Goal: Task Accomplishment & Management: Manage account settings

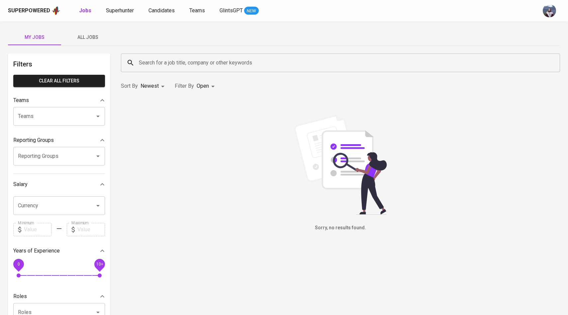
click at [87, 34] on span "All Jobs" at bounding box center [87, 37] width 45 height 8
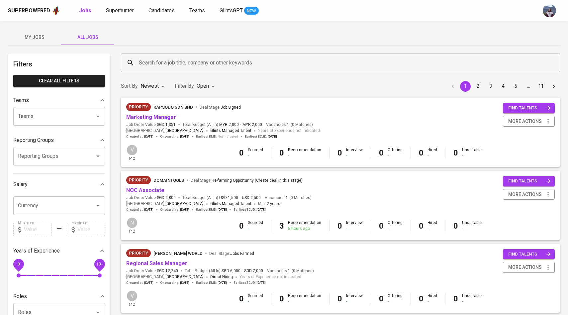
click at [167, 67] on input "Search for a job title, company or other keywords" at bounding box center [342, 62] width 410 height 13
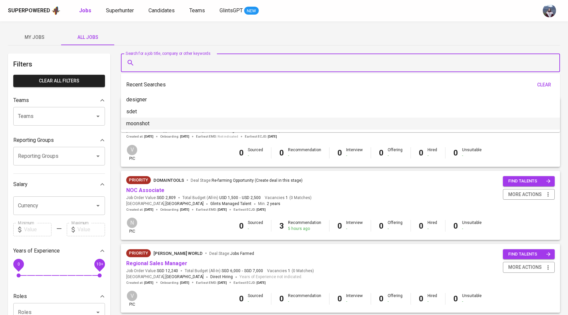
click at [152, 125] on li "moonshot" at bounding box center [340, 124] width 439 height 12
type input "moonshot"
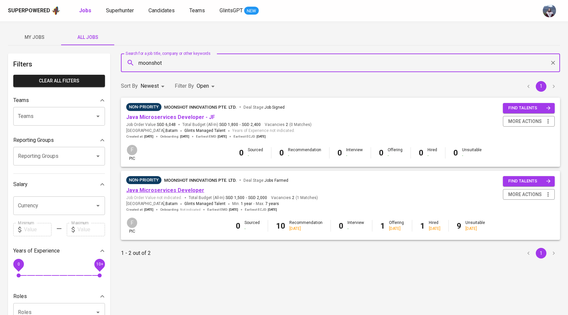
click at [168, 190] on link "Java Microservices Developer" at bounding box center [165, 190] width 78 height 6
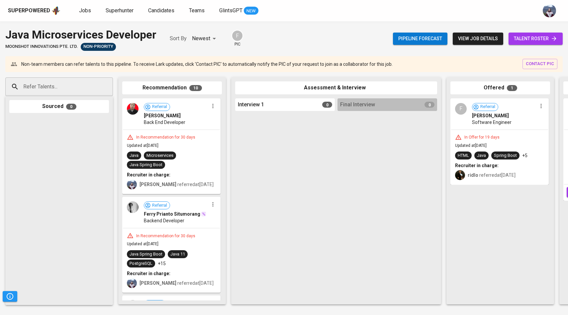
click at [545, 41] on span "talent roster" at bounding box center [535, 39] width 43 height 8
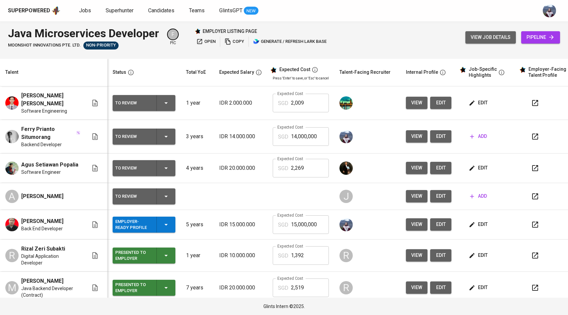
click at [491, 32] on button "view job details" at bounding box center [490, 37] width 50 height 12
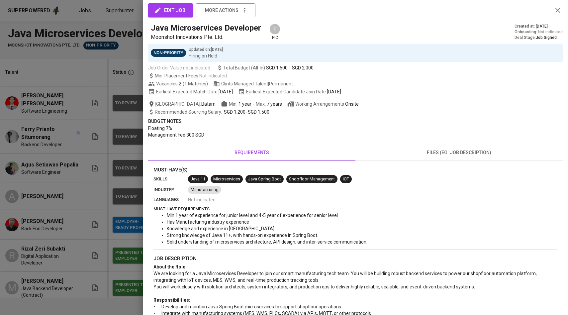
scroll to position [3, 0]
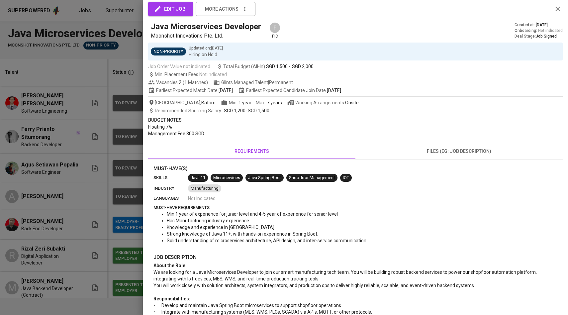
click at [95, 224] on div at bounding box center [284, 157] width 568 height 315
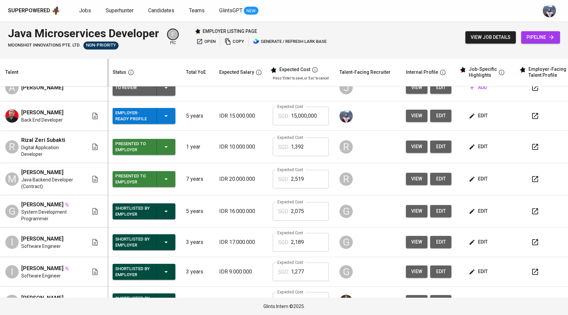
scroll to position [106, 0]
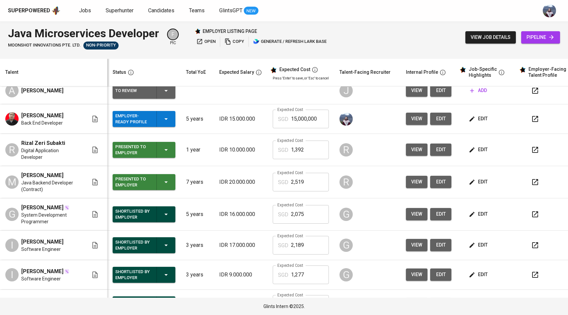
click at [410, 127] on td "view edit" at bounding box center [428, 119] width 56 height 30
click at [409, 123] on button "view" at bounding box center [417, 119] width 22 height 12
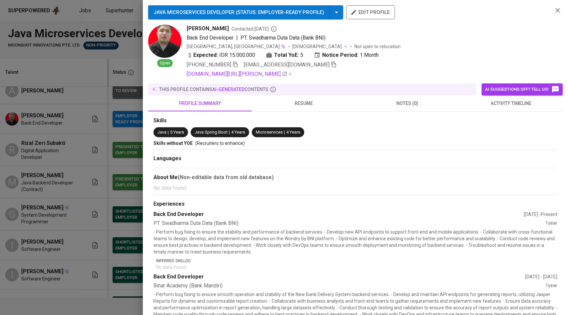
click at [71, 149] on div at bounding box center [284, 157] width 568 height 315
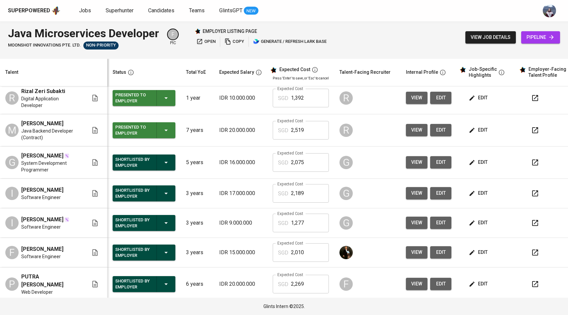
scroll to position [158, 0]
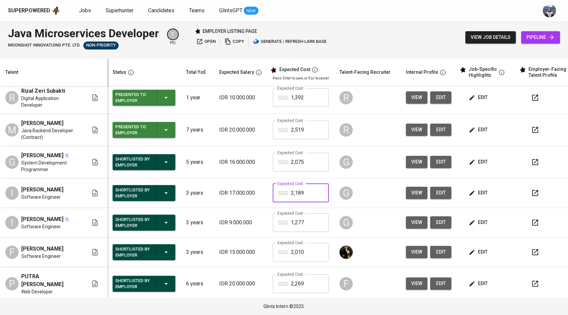
drag, startPoint x: 304, startPoint y: 200, endPoint x: 253, endPoint y: 199, distance: 50.5
click at [253, 200] on tr "I Irvan Kadhafi Software Engineer Shortlisted by Employer 3 years IDR 17.000.00…" at bounding box center [291, 193] width 583 height 30
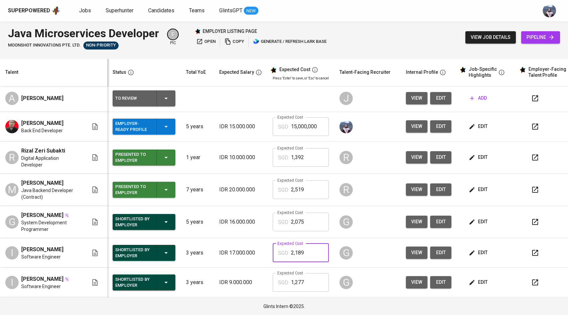
scroll to position [96, 0]
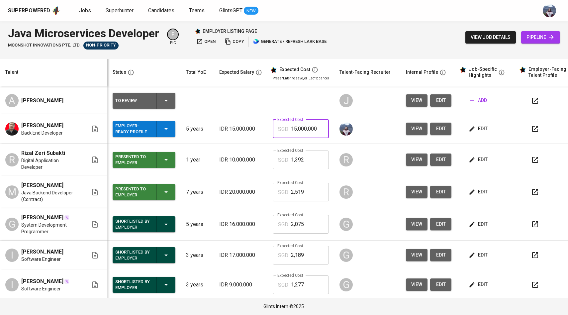
drag, startPoint x: 312, startPoint y: 130, endPoint x: 259, endPoint y: 130, distance: 53.8
click at [267, 130] on td "Expected Cost SGD 15,000,000 Expected Cost" at bounding box center [300, 129] width 67 height 30
paste input "2,189"
type input "2,189"
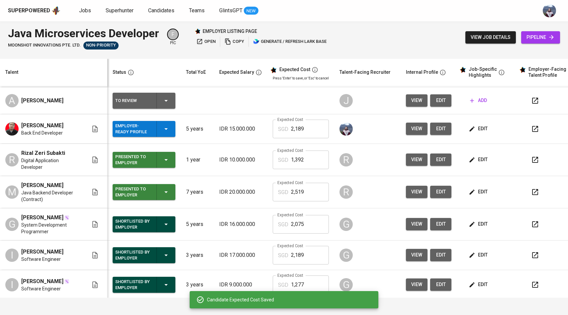
click at [435, 130] on span "edit" at bounding box center [440, 128] width 11 height 8
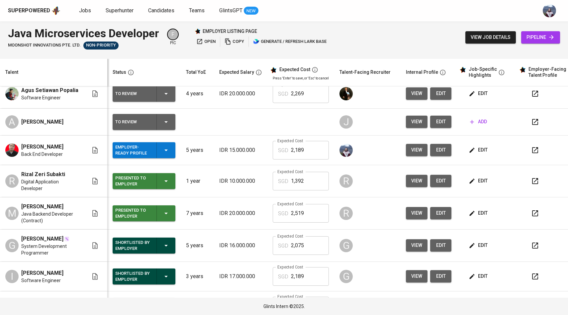
scroll to position [0, 0]
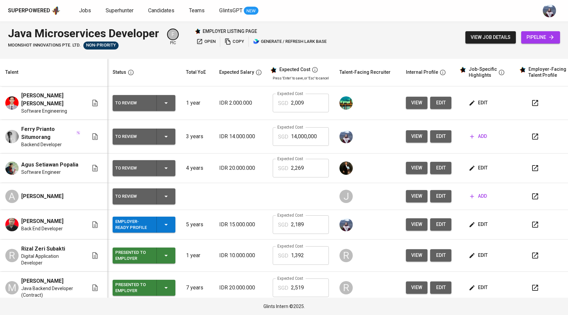
click at [468, 136] on icon "button" at bounding box center [471, 136] width 7 height 7
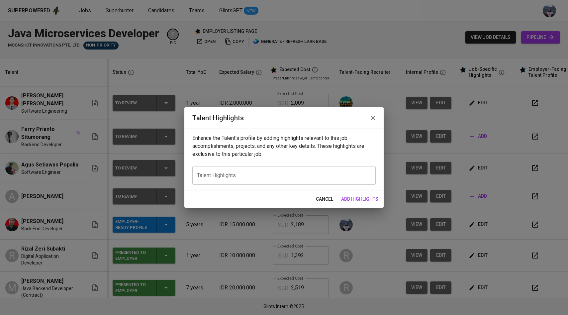
click at [327, 198] on span "cancel" at bounding box center [324, 199] width 17 height 8
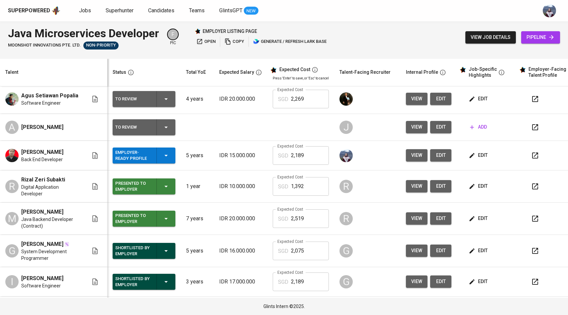
scroll to position [73, 0]
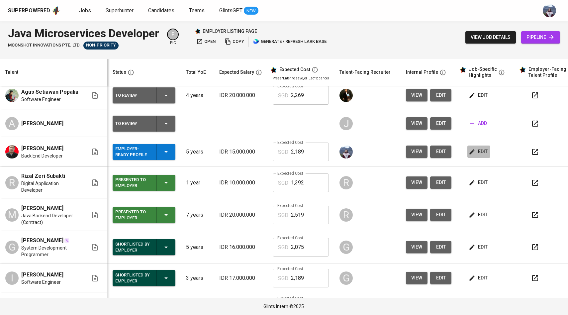
click at [470, 151] on span "edit" at bounding box center [479, 151] width 18 height 8
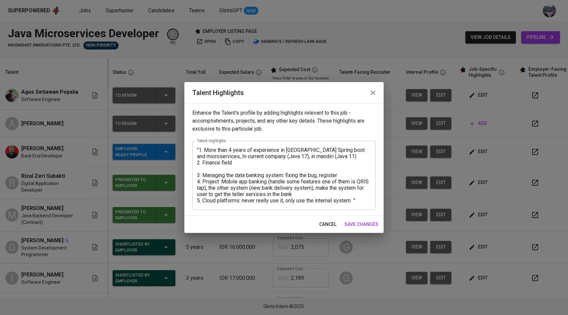
click at [356, 201] on textarea ""1. More than 4 years of experience in Java Spring boot and microservices, In c…" at bounding box center [284, 175] width 174 height 57
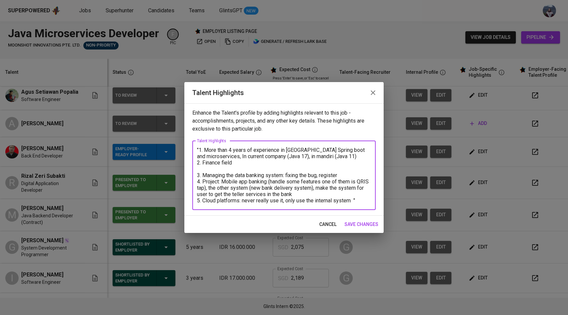
click at [358, 202] on textarea ""1. More than 4 years of experience in Java Spring boot and microservices, In c…" at bounding box center [284, 175] width 174 height 57
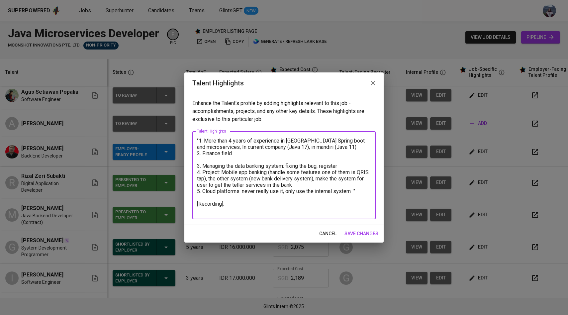
click at [199, 203] on textarea ""1. More than 4 years of experience in Java Spring boot and microservices, In c…" at bounding box center [284, 175] width 174 height 76
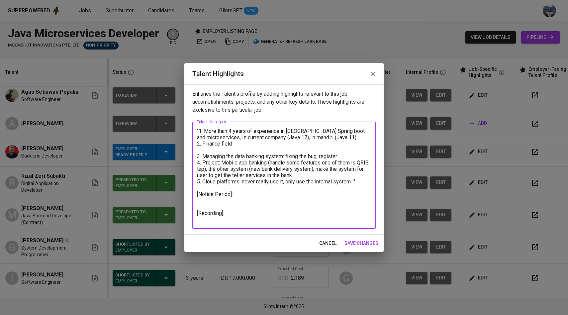
paste textarea "https://glints.sg.larksuite.com/minutes/obsgoe51t9f4f28v48su27n5?from=from_copy…"
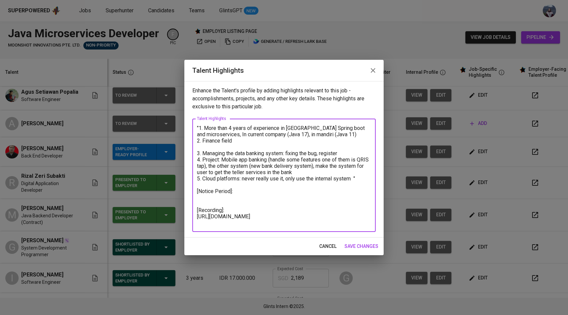
click at [218, 198] on textarea ""1. More than 4 years of experience in Java Spring boot and microservices, In c…" at bounding box center [284, 175] width 174 height 101
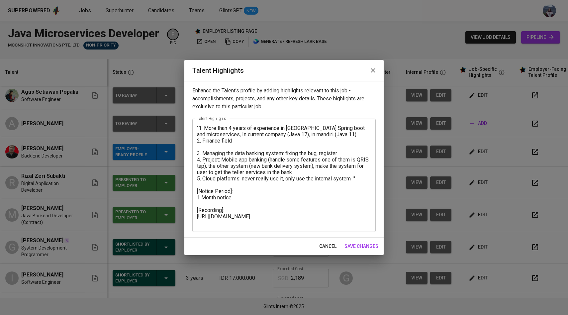
click at [197, 197] on div ""1. More than 4 years of experience in Java Spring boot and microservices, In c…" at bounding box center [283, 175] width 183 height 113
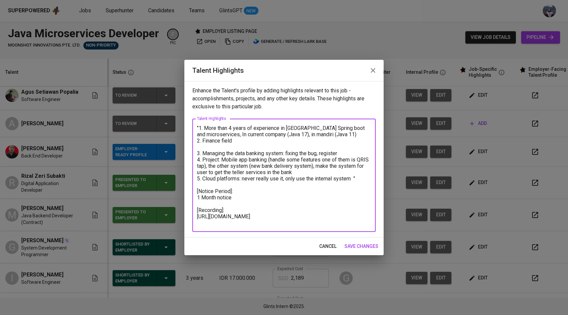
click at [199, 198] on textarea ""1. More than 4 years of experience in Java Spring boot and microservices, In c…" at bounding box center [284, 175] width 174 height 101
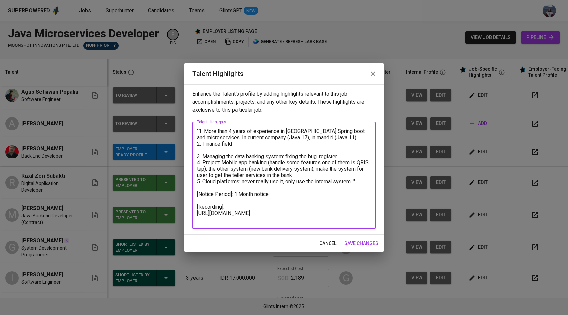
click at [273, 189] on textarea ""1. More than 4 years of experience in Java Spring boot and microservices, In c…" at bounding box center [284, 175] width 174 height 95
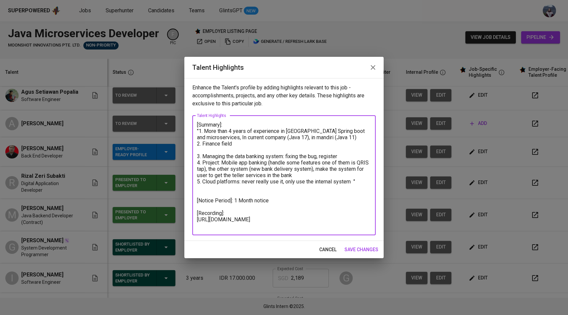
click at [205, 189] on textarea "[Summary]: "1. More than 4 years of experience in Java Spring boot and microser…" at bounding box center [284, 174] width 174 height 107
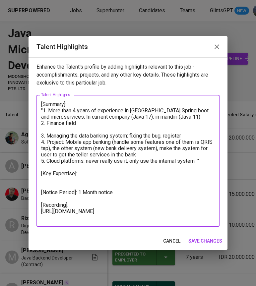
paste textarea "✅"
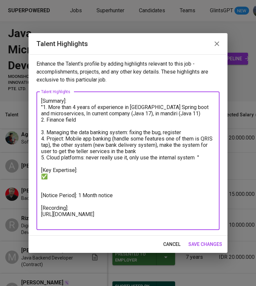
paste textarea "✅"
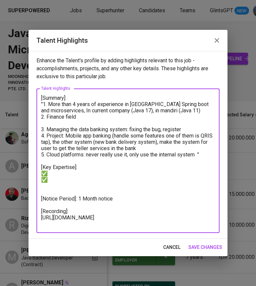
paste textarea "✅"
click at [50, 105] on textarea "[Summary]: "1. More than 4 years of experience in Java Spring boot and microser…" at bounding box center [128, 161] width 174 height 132
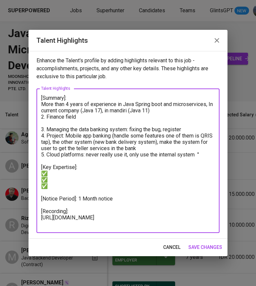
paste textarea "✅"
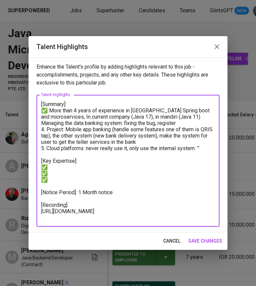
paste textarea "✅"
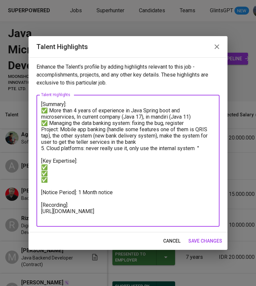
paste textarea "✅"
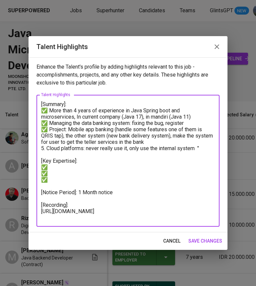
click at [128, 137] on textarea "[Summary]: ✅ More than 4 years of experience in Java Spring boot and microservi…" at bounding box center [128, 161] width 174 height 120
click at [47, 148] on textarea "[Summary]: ✅ More than 4 years of experience in Java Spring boot and microservi…" at bounding box center [128, 161] width 174 height 120
paste textarea "✅"
drag, startPoint x: 204, startPoint y: 148, endPoint x: 44, endPoint y: 148, distance: 160.0
click at [44, 148] on textarea "[Summary]: ✅ More than 4 years of experience in Java Spring boot and microservi…" at bounding box center [128, 161] width 174 height 120
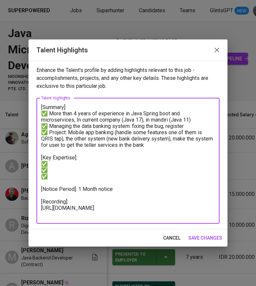
click at [68, 133] on textarea "[Summary]: ✅ More than 4 years of experience in Java Spring boot and microservi…" at bounding box center [128, 161] width 174 height 114
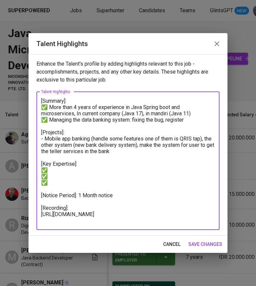
click at [206, 138] on textarea "[Summary]: ✅ More than 4 years of experience in Java Spring boot and microservi…" at bounding box center [128, 161] width 174 height 126
click at [86, 145] on textarea "[Summary]: ✅ More than 4 years of experience in Java Spring boot and microservi…" at bounding box center [128, 161] width 174 height 126
click at [108, 147] on textarea "[Summary]: ✅ More than 4 years of experience in Java Spring boot and microservi…" at bounding box center [128, 161] width 174 height 126
click at [82, 155] on textarea "[Summary]: ✅ More than 4 years of experience in Java Spring boot and microservi…" at bounding box center [128, 161] width 174 height 126
click at [72, 131] on textarea "[Summary]: ✅ More than 4 years of experience in Java Spring boot and microservi…" at bounding box center [128, 161] width 174 height 126
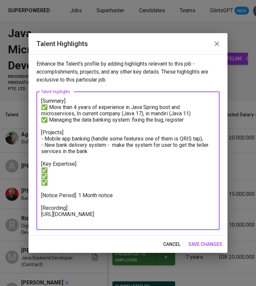
click at [58, 170] on textarea "[Summary]: ✅ More than 4 years of experience in Java Spring boot and microservi…" at bounding box center [128, 161] width 174 height 126
click at [187, 122] on textarea "[Summary]: ✅ More than 4 years of experience in Java Spring boot and microservi…" at bounding box center [128, 161] width 174 height 126
click at [73, 183] on textarea "[Summary]: ✅ More than 4 years of experience in Java Spring boot and microservi…" at bounding box center [128, 161] width 174 height 126
click at [79, 129] on textarea "[Summary]: ✅ More than 4 years of experience in Java Spring boot and microservi…" at bounding box center [128, 161] width 174 height 126
drag, startPoint x: 197, startPoint y: 122, endPoint x: 42, endPoint y: 108, distance: 156.0
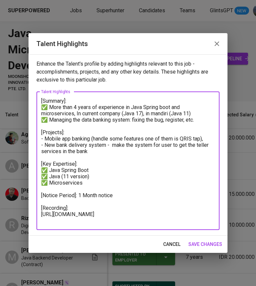
click at [42, 108] on textarea "[Summary]: ✅ More than 4 years of experience in Java Spring boot and microservi…" at bounding box center [128, 161] width 174 height 126
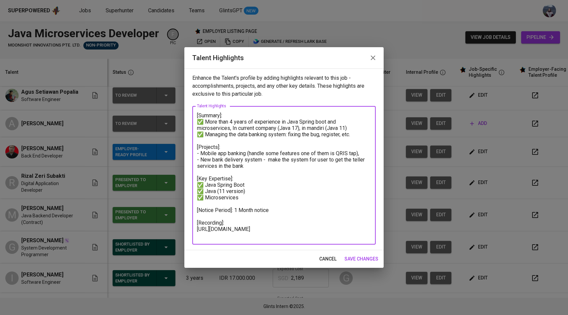
click at [261, 131] on textarea "[Summary]: ✅ More than 4 years of experience in Java Spring boot and microservi…" at bounding box center [284, 175] width 174 height 126
drag, startPoint x: 353, startPoint y: 135, endPoint x: 197, endPoint y: 124, distance: 155.8
click at [197, 124] on textarea "[Summary]: ✅ More than 4 years of experience in Java Spring boot and microservi…" at bounding box center [284, 175] width 174 height 126
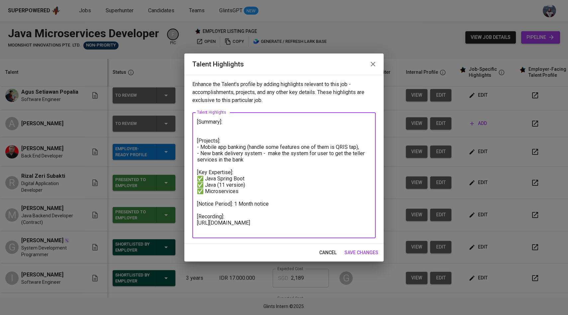
paste textarea "Experienced Backend Developer with 4+ years of hands-on expertise in Java Sprin…"
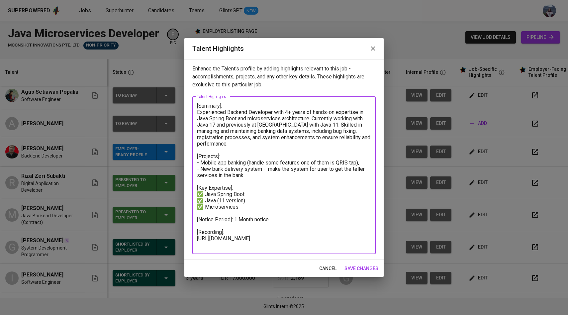
click at [198, 112] on textarea "[Summary]: Experienced Backend Developer with 4+ years of hands-on expertise in…" at bounding box center [284, 175] width 174 height 145
drag, startPoint x: 367, startPoint y: 119, endPoint x: 345, endPoint y: 119, distance: 22.9
click at [345, 119] on textarea "[Summary]: Irvansyah is an experienced Backend Developer with 4+ years of hands…" at bounding box center [284, 175] width 174 height 145
click at [314, 142] on textarea "[Summary]: Irvansyah is an experienced Backend Developer with 4+ years of hands…" at bounding box center [284, 175] width 174 height 145
click at [250, 214] on textarea "[Summary]: Irvansyah is an experienced Backend Developer with 4+ years of hands…" at bounding box center [284, 175] width 174 height 145
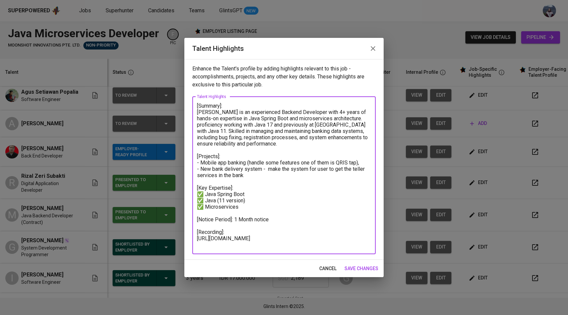
click at [274, 219] on textarea "[Summary]: Irvansyah is an experienced Backend Developer with 4+ years of hands…" at bounding box center [284, 175] width 174 height 145
type textarea "[Summary]: Irvansyah is an experienced Backend Developer with 4+ years of hands…"
click at [358, 269] on span "save changes" at bounding box center [361, 268] width 34 height 8
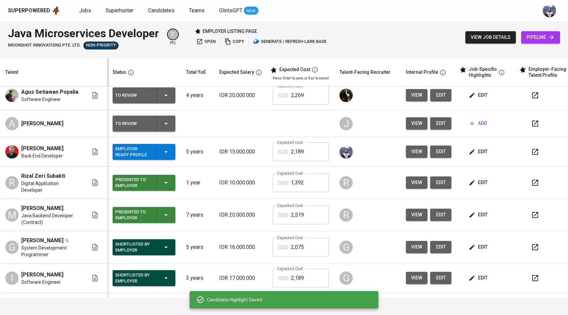
click at [469, 181] on icon "button" at bounding box center [471, 182] width 5 height 5
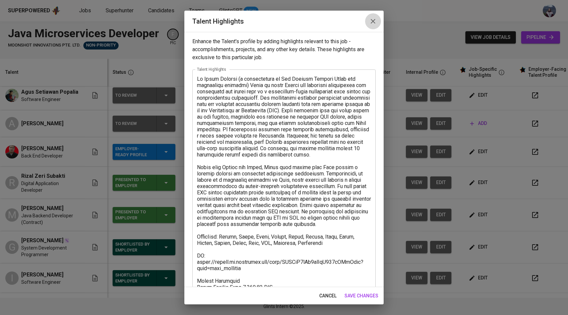
click at [373, 18] on icon "button" at bounding box center [373, 21] width 8 height 8
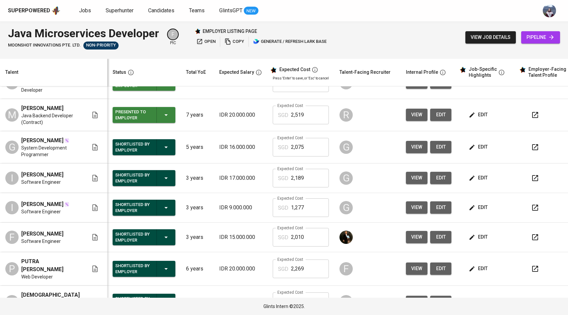
scroll to position [172, 0]
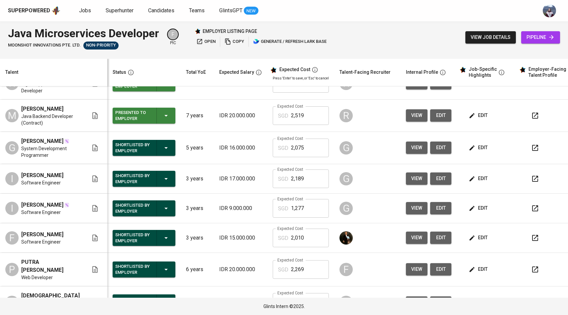
click at [470, 183] on span "edit" at bounding box center [479, 178] width 18 height 8
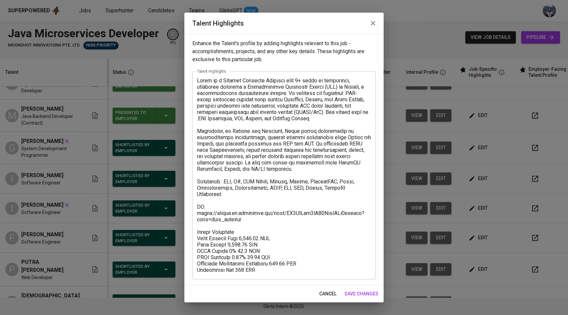
drag, startPoint x: 264, startPoint y: 274, endPoint x: 202, endPoint y: 230, distance: 75.7
click at [202, 230] on div "x Talent Highlights" at bounding box center [283, 175] width 183 height 208
drag, startPoint x: 195, startPoint y: 230, endPoint x: 237, endPoint y: 251, distance: 47.4
click at [237, 251] on div "x Talent Highlights" at bounding box center [283, 175] width 183 height 208
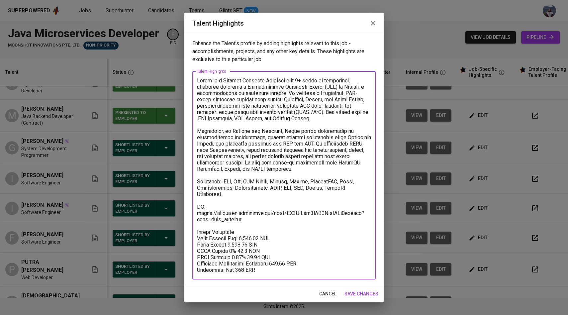
drag, startPoint x: 262, startPoint y: 271, endPoint x: 199, endPoint y: 229, distance: 75.5
click at [198, 229] on textarea at bounding box center [284, 175] width 174 height 196
click at [367, 292] on span "save changes" at bounding box center [361, 293] width 34 height 8
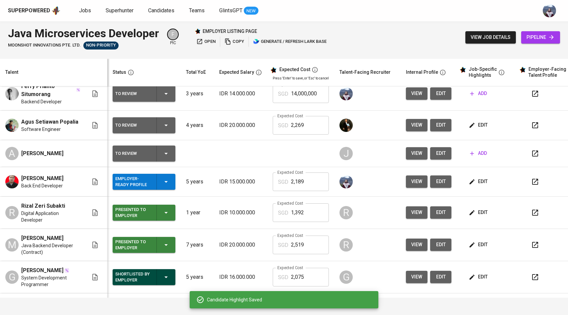
scroll to position [33, 0]
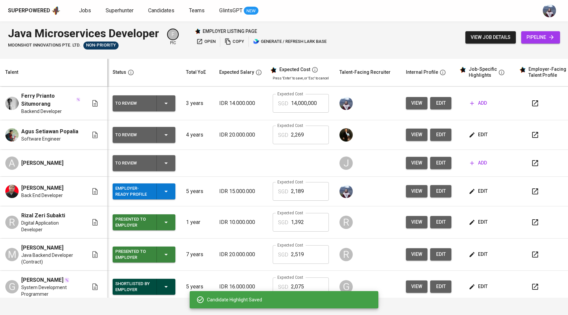
click at [467, 196] on button "edit" at bounding box center [478, 191] width 23 height 12
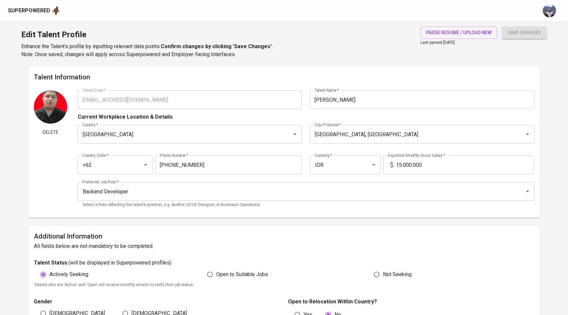
click at [401, 165] on input "15.000.000" at bounding box center [465, 164] width 138 height 19
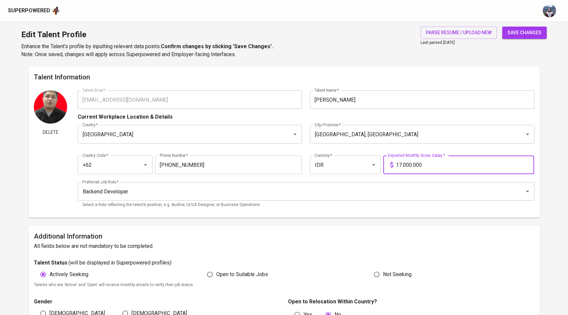
type input "17.000.000"
click at [502, 27] on button "save changes" at bounding box center [524, 33] width 44 height 12
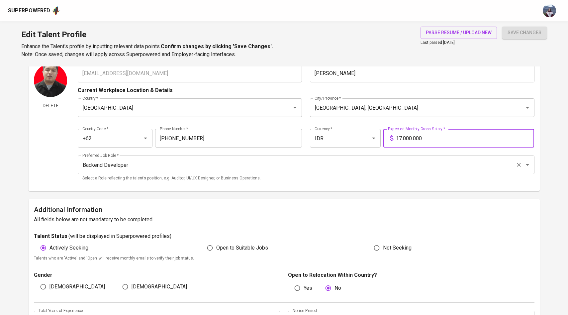
scroll to position [27, 0]
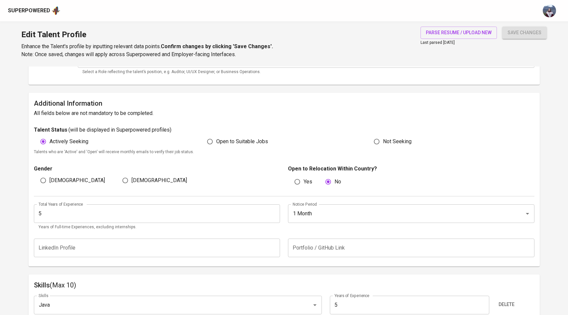
scroll to position [142, 0]
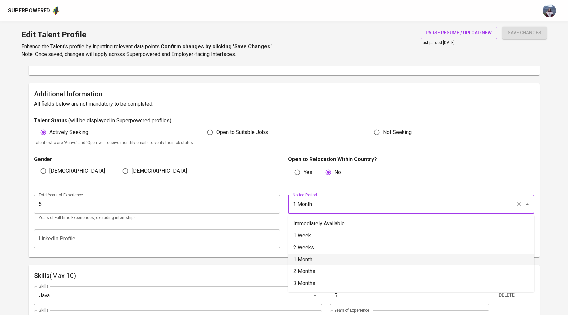
drag, startPoint x: 329, startPoint y: 204, endPoint x: 280, endPoint y: 204, distance: 48.1
click at [280, 204] on div "Total Years of Experience 5 Total Years of Experience Years of Full-time Experi…" at bounding box center [284, 206] width 500 height 38
click at [309, 225] on li "Immediately Available" at bounding box center [411, 223] width 246 height 12
type input "Immediately Available"
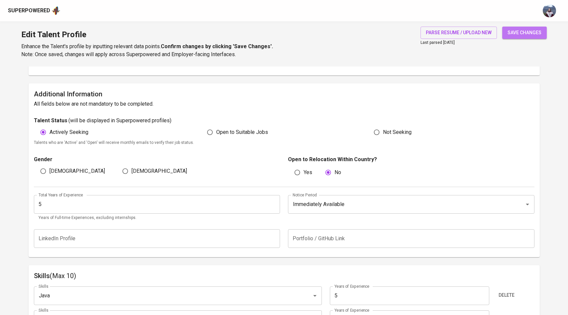
click at [528, 34] on span "save changes" at bounding box center [524, 33] width 34 height 8
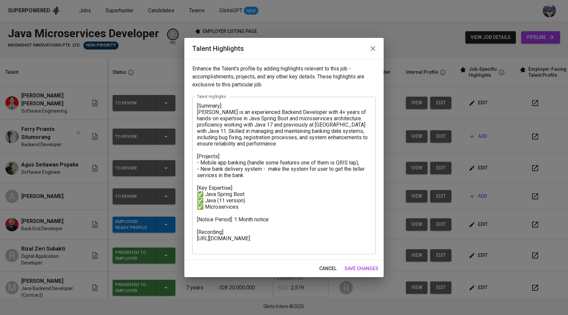
scroll to position [33, 0]
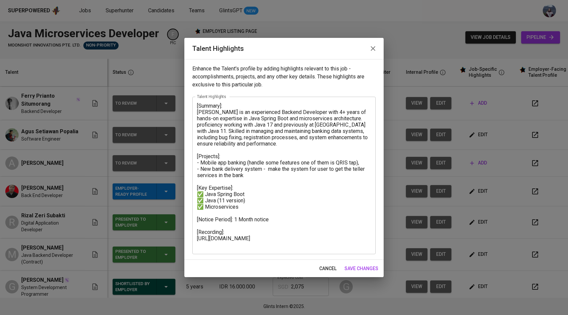
click at [243, 228] on textarea "[Summary]: [PERSON_NAME] is an experienced Backend Developer with 4+ years of h…" at bounding box center [284, 175] width 174 height 145
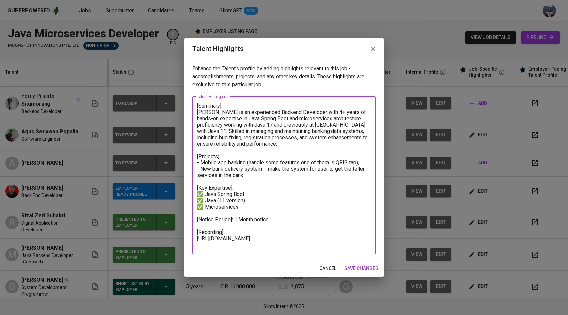
click at [272, 209] on textarea "[Summary]: [PERSON_NAME] is an experienced Backend Developer with 4+ years of h…" at bounding box center [284, 175] width 174 height 145
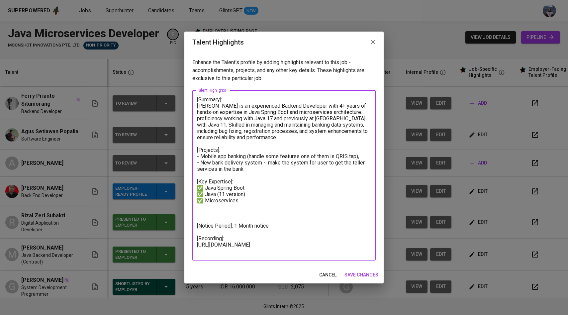
paste textarea "Salary Breakdown Total Payroll Cost 2,188.42 SGD Basic Salary 1,616.87 SGD BPJS…"
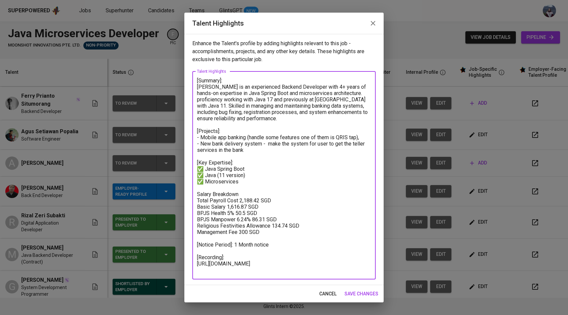
drag, startPoint x: 266, startPoint y: 231, endPoint x: 196, endPoint y: 196, distance: 78.5
click at [196, 196] on div "[Summary]: Irvansyah is an experienced Backend Developer with 4+ years of hands…" at bounding box center [283, 175] width 183 height 208
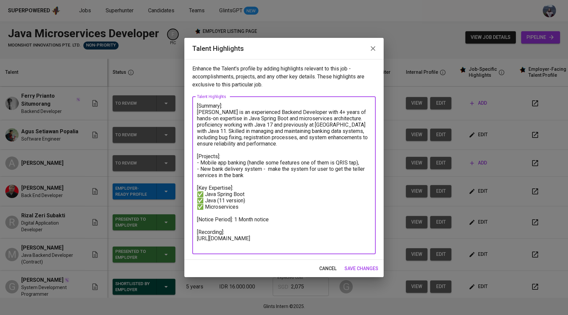
click at [260, 249] on div "[Summary]: Irvansyah is an experienced Backend Developer with 4+ years of hands…" at bounding box center [283, 175] width 183 height 157
click at [259, 245] on textarea "[Summary]: Irvansyah is an experienced Backend Developer with 4+ years of hands…" at bounding box center [284, 175] width 174 height 145
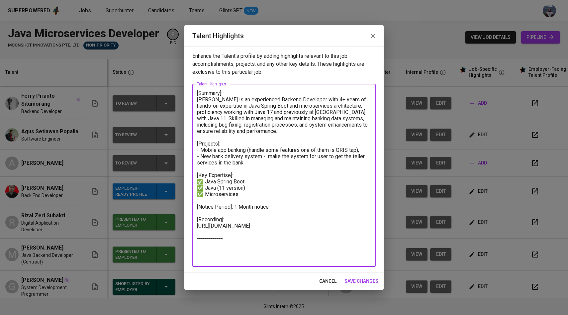
paste textarea "Salary Breakdown Total Payroll Cost 2,188.42 SGD Basic Salary 1,616.87 SGD BPJS…"
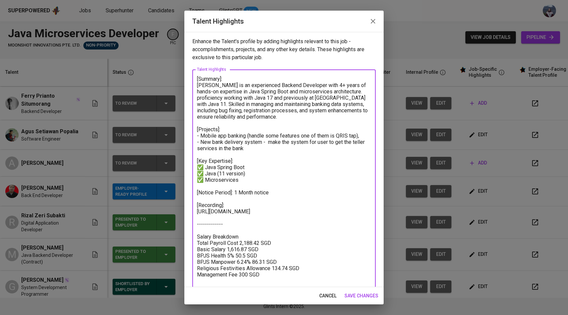
click at [237, 243] on textarea "[Summary]: Irvansyah is an experienced Backend Developer with 4+ years of hands…" at bounding box center [284, 180] width 174 height 208
click at [241, 243] on textarea "[Summary]: Irvansyah is an experienced Backend Developer with 4+ years of hands…" at bounding box center [284, 180] width 174 height 208
click at [197, 243] on textarea "[Summary]: Irvansyah is an experienced Backend Developer with 4+ years of hands…" at bounding box center [284, 180] width 174 height 208
click at [264, 242] on textarea "[Summary]: Irvansyah is an experienced Backend Developer with 4+ years of hands…" at bounding box center [284, 180] width 174 height 208
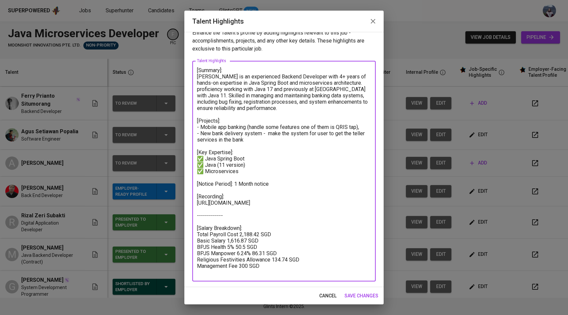
click at [270, 276] on div "[Summary]: Irvansyah is an experienced Backend Developer with 4+ years of hands…" at bounding box center [283, 171] width 183 height 220
click at [270, 275] on div "[Summary]: Irvansyah is an experienced Backend Developer with 4+ years of hands…" at bounding box center [283, 171] width 183 height 220
click at [274, 212] on textarea "[Summary]: Irvansyah is an experienced Backend Developer with 4+ years of hands…" at bounding box center [284, 171] width 174 height 208
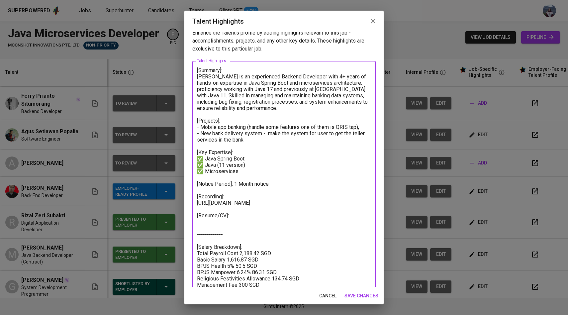
click at [243, 151] on textarea "[Summary]: Irvansyah is an experienced Backend Developer with 4+ years of hands…" at bounding box center [284, 180] width 174 height 227
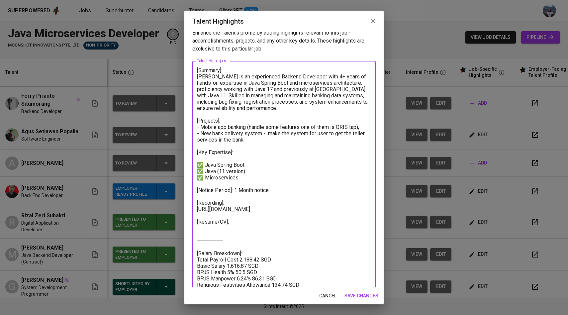
paste textarea "Programming & Frameworks: Java (Core Java, Java 8/11/17), Spring Boot, Spring F…"
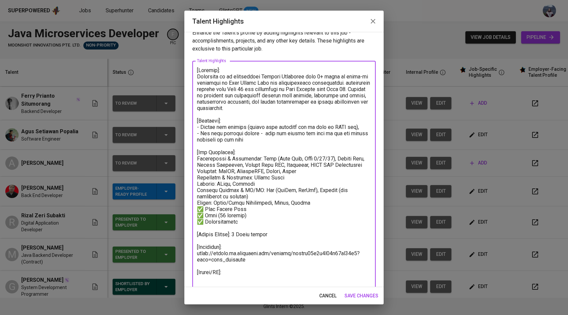
click at [198, 157] on textarea at bounding box center [284, 209] width 174 height 284
drag, startPoint x: 203, startPoint y: 213, endPoint x: 198, endPoint y: 213, distance: 4.7
click at [198, 213] on textarea at bounding box center [284, 209] width 174 height 284
click at [196, 159] on div "x Talent Highlights" at bounding box center [283, 209] width 183 height 296
click at [198, 159] on textarea at bounding box center [284, 209] width 174 height 284
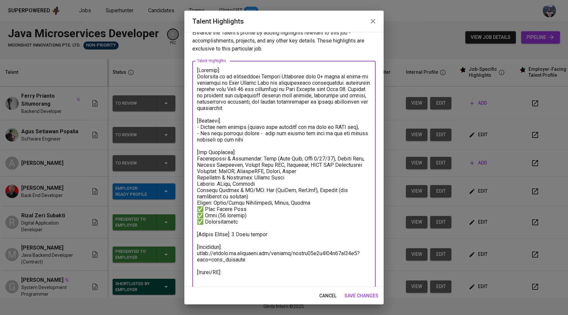
paste textarea "✅"
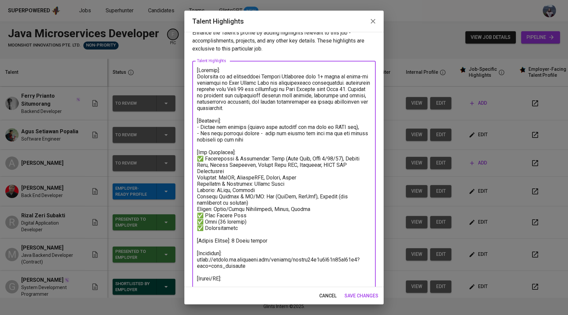
click at [199, 170] on textarea at bounding box center [284, 209] width 174 height 284
click at [198, 177] on textarea at bounding box center [284, 209] width 174 height 284
paste textarea "✅"
drag, startPoint x: 203, startPoint y: 213, endPoint x: 196, endPoint y: 213, distance: 7.6
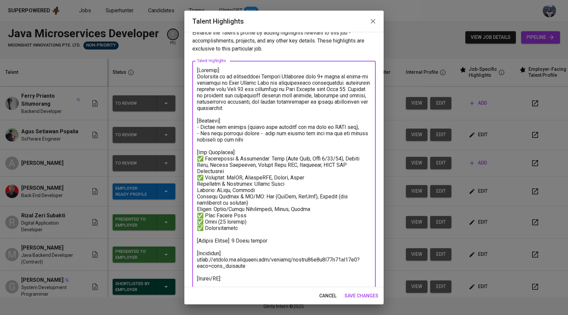
click at [196, 213] on div "x Talent Highlights" at bounding box center [283, 209] width 183 height 296
click at [198, 184] on textarea at bounding box center [284, 209] width 174 height 284
paste textarea "✅"
click at [198, 188] on textarea at bounding box center [284, 209] width 174 height 284
paste textarea "✅"
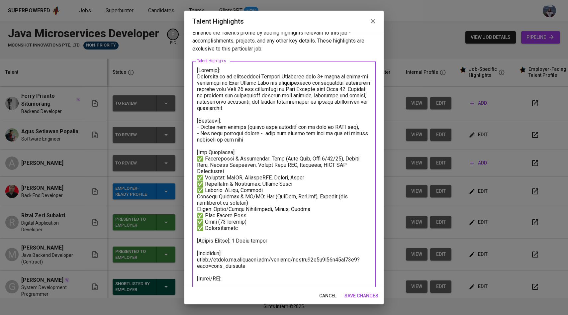
click at [198, 196] on textarea at bounding box center [284, 209] width 174 height 284
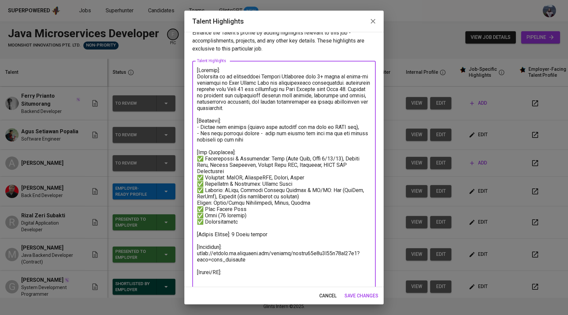
click at [197, 197] on textarea at bounding box center [284, 206] width 174 height 278
paste textarea "✅"
click at [199, 201] on textarea at bounding box center [284, 206] width 174 height 278
paste textarea "✅"
drag, startPoint x: 237, startPoint y: 224, endPoint x: 193, endPoint y: 211, distance: 45.3
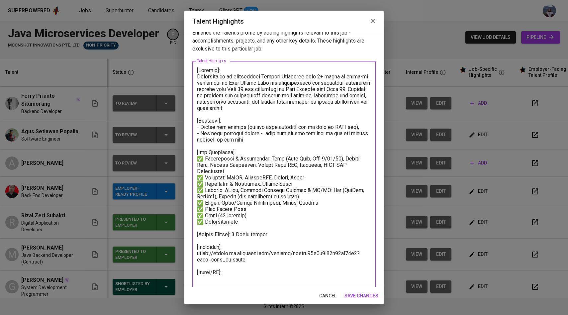
click at [193, 211] on div "x Talent Highlights" at bounding box center [283, 206] width 183 height 290
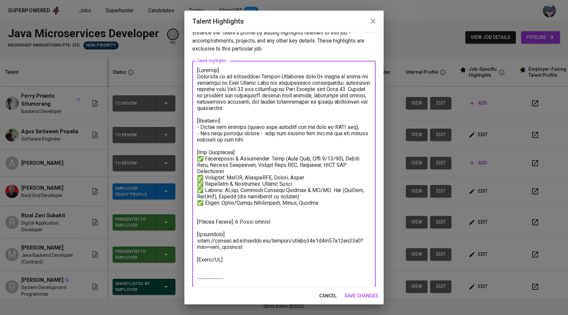
click at [199, 170] on textarea at bounding box center [284, 199] width 174 height 265
click at [232, 171] on textarea at bounding box center [284, 199] width 174 height 265
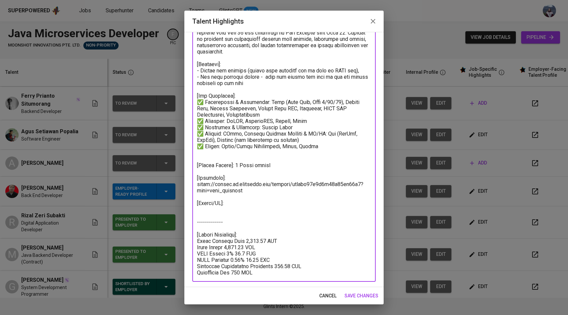
scroll to position [65, 0]
type textarea "[Summary]: Irvansyah is an experienced Backend Developer with 4+ years of hands…"
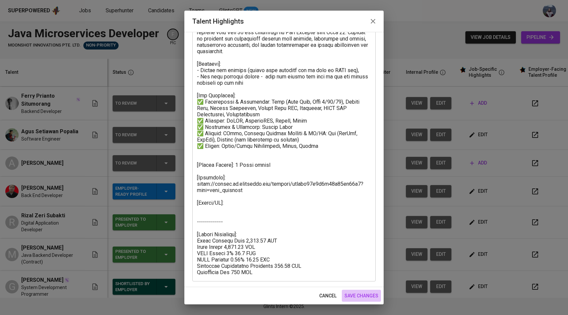
click at [367, 298] on span "save changes" at bounding box center [361, 295] width 34 height 8
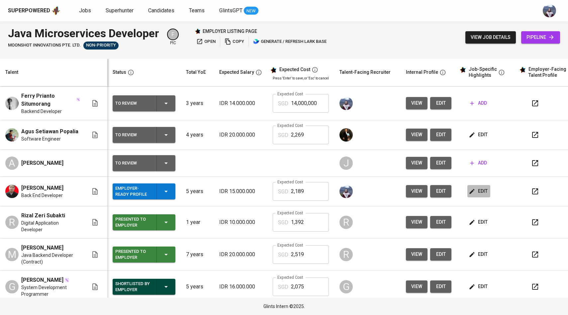
click at [468, 192] on icon "button" at bounding box center [471, 191] width 7 height 7
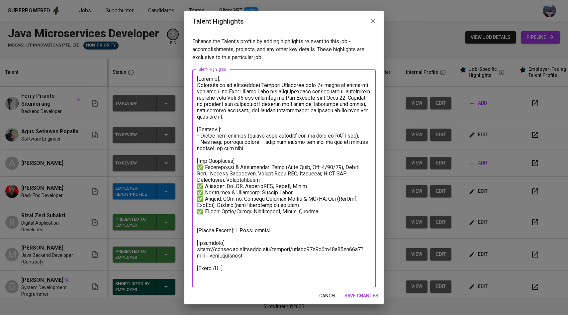
click at [235, 278] on textarea at bounding box center [284, 208] width 174 height 265
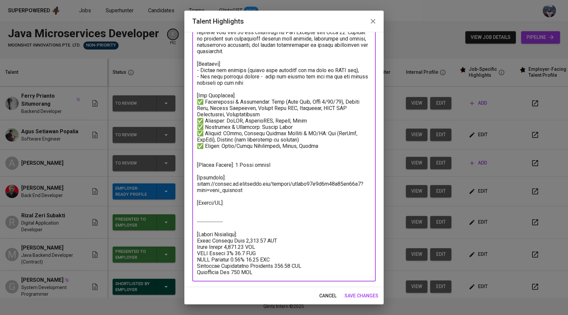
click at [212, 211] on textarea at bounding box center [284, 142] width 174 height 265
paste textarea "https://glints.sg.larksuite.com/file/FUsvbuH3moNENpxhomhljG1egye?from=from_copy…"
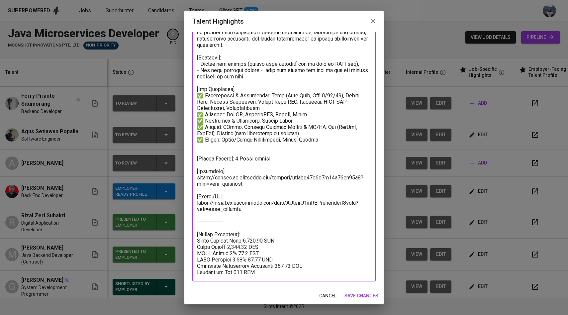
scroll to position [0, 0]
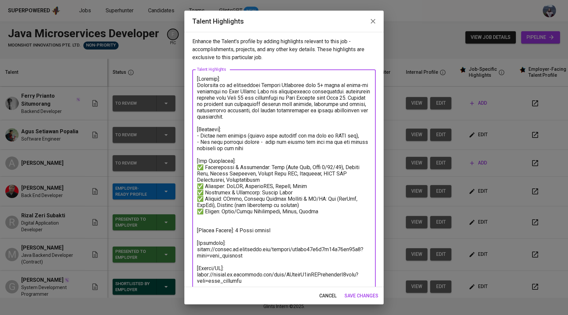
type textarea "[Summary]: Irvansyah is an experienced Backend Developer with 4+ years of hands…"
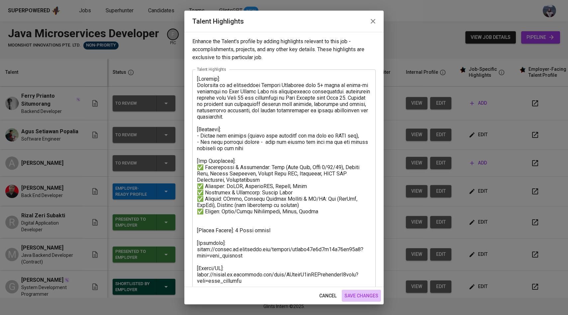
click at [358, 295] on span "save changes" at bounding box center [361, 295] width 34 height 8
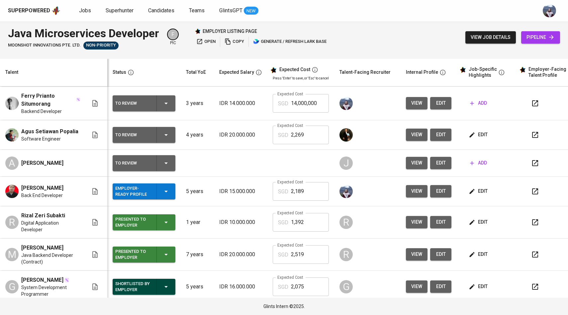
click at [468, 190] on icon "button" at bounding box center [471, 191] width 7 height 7
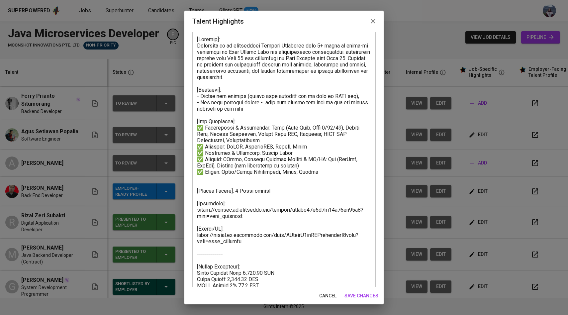
scroll to position [49, 0]
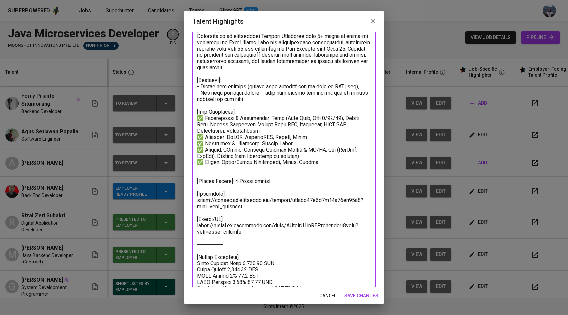
drag, startPoint x: 271, startPoint y: 182, endPoint x: 236, endPoint y: 181, distance: 35.5
click at [235, 181] on textarea at bounding box center [284, 162] width 174 height 271
type textarea "[Summary]: Irvansyah is an experienced Backend Developer with 4+ years of hands…"
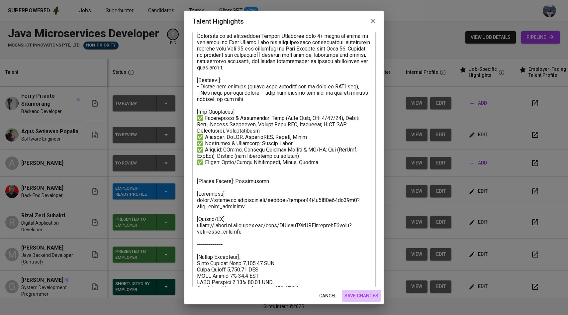
click at [358, 294] on span "save changes" at bounding box center [361, 295] width 34 height 8
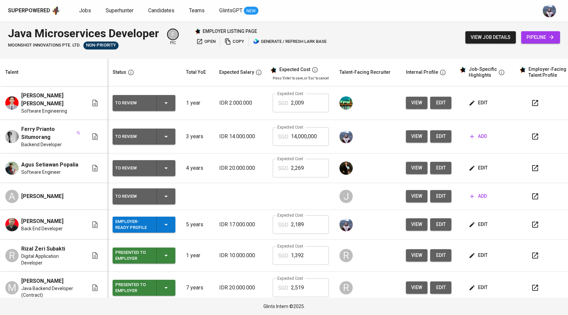
scroll to position [32, 0]
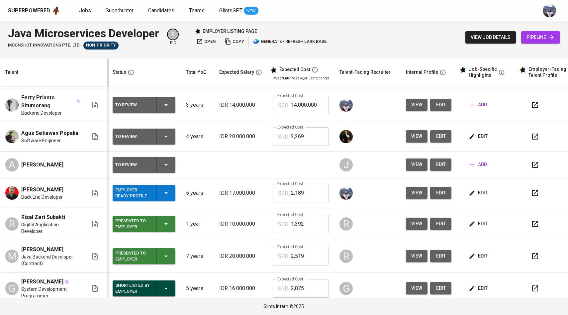
click at [411, 196] on span "view" at bounding box center [416, 193] width 11 height 8
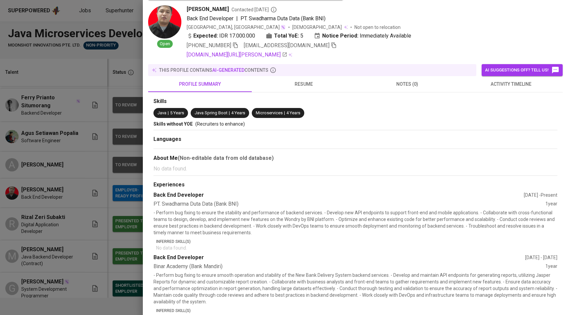
scroll to position [0, 0]
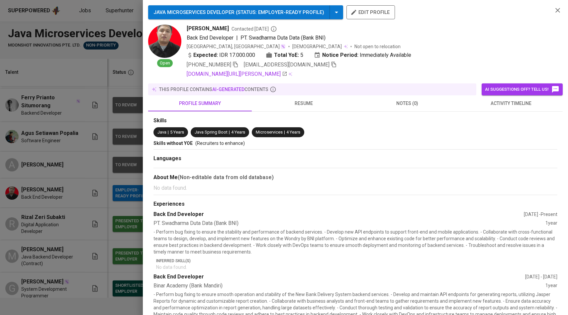
click at [102, 168] on div at bounding box center [284, 157] width 568 height 315
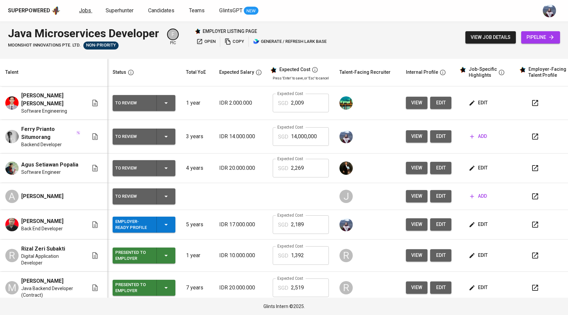
click at [89, 12] on span "Jobs" at bounding box center [85, 10] width 12 height 6
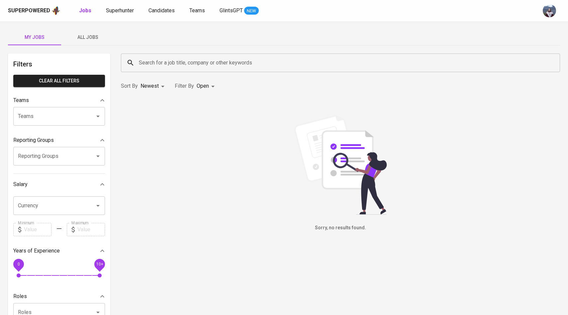
click at [91, 33] on span "All Jobs" at bounding box center [87, 37] width 45 height 8
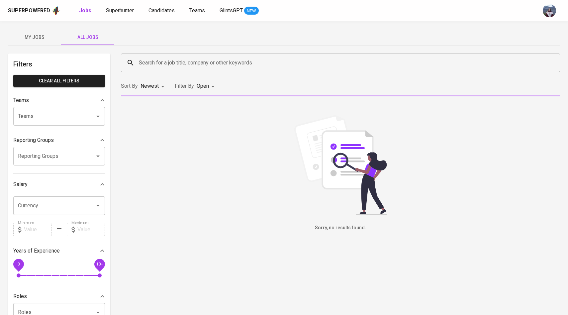
click at [147, 64] on input "Search for a job title, company or other keywords" at bounding box center [342, 62] width 410 height 13
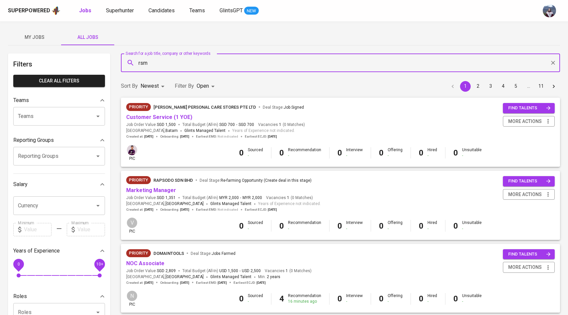
type input "rsm"
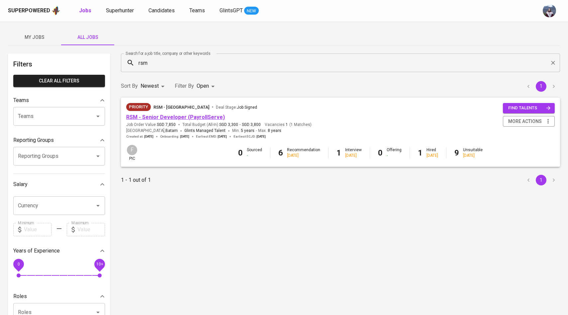
click at [195, 118] on link "RSM - Senior Developer (PayrollServe)" at bounding box center [175, 117] width 99 height 6
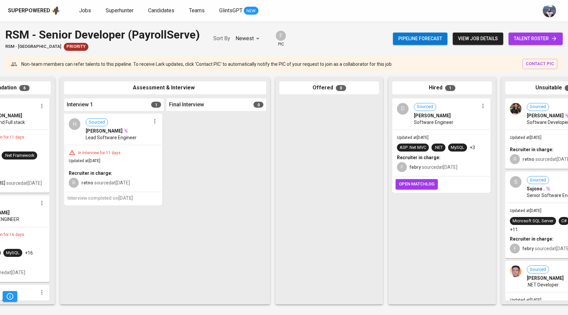
scroll to position [0, 196]
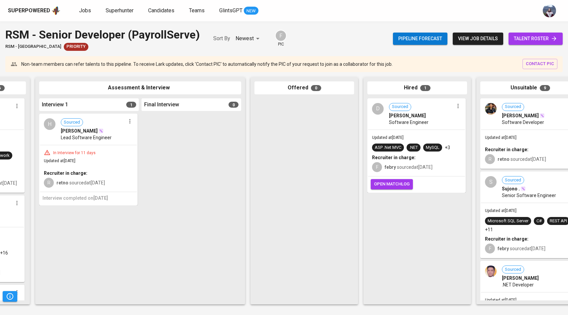
click at [402, 114] on span "David Tanugrah" at bounding box center [407, 115] width 37 height 7
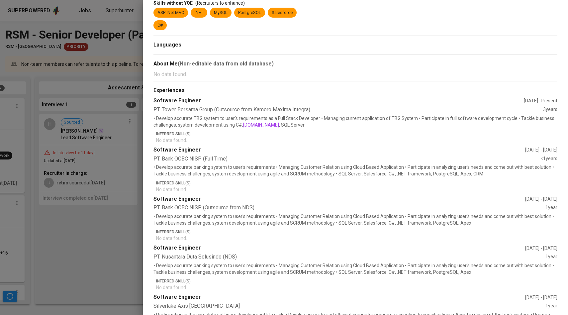
scroll to position [0, 0]
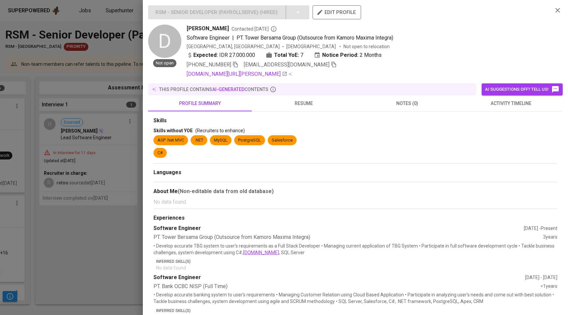
click at [111, 156] on div at bounding box center [284, 157] width 568 height 315
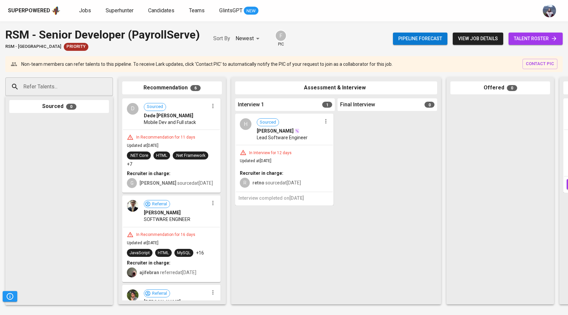
click at [525, 42] on span "talent roster" at bounding box center [535, 39] width 43 height 8
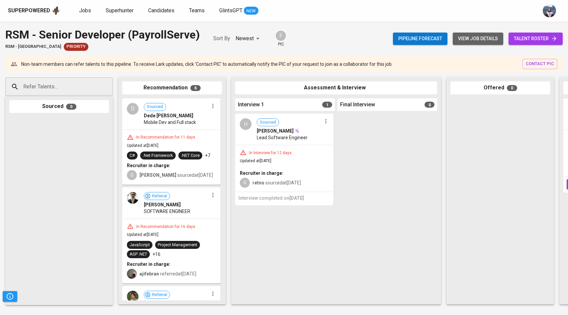
click at [484, 40] on span "view job details" at bounding box center [478, 39] width 40 height 8
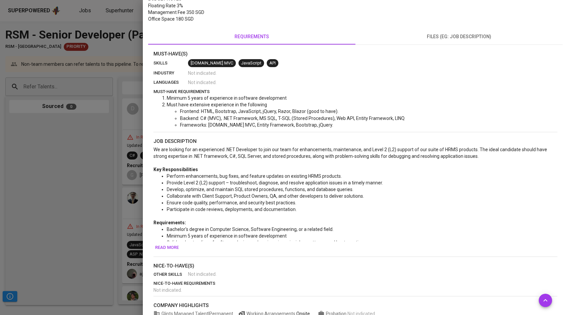
scroll to position [141, 0]
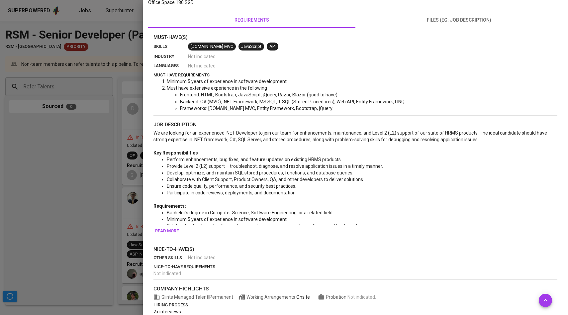
click at [170, 229] on span "Read more" at bounding box center [167, 231] width 24 height 8
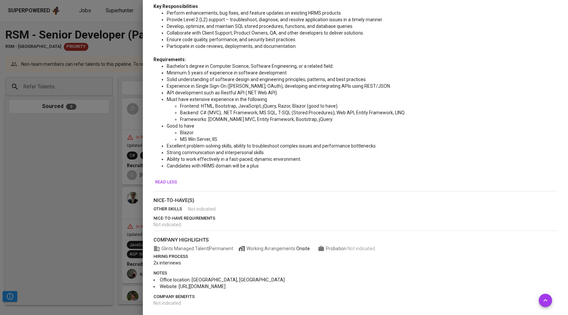
scroll to position [289, 0]
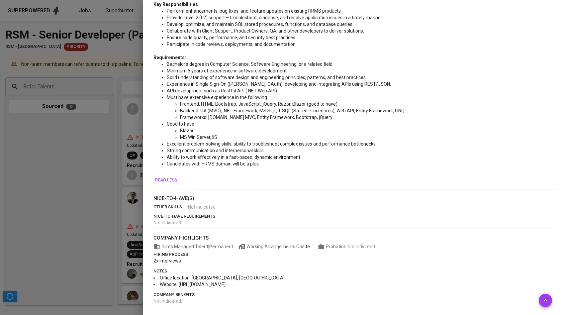
drag, startPoint x: 252, startPoint y: 285, endPoint x: 178, endPoint y: 287, distance: 74.0
click at [178, 287] on li "Website: https://www.rsm.global/singapore" at bounding box center [355, 284] width 404 height 7
copy span "https://www.rsm.global/singapore"
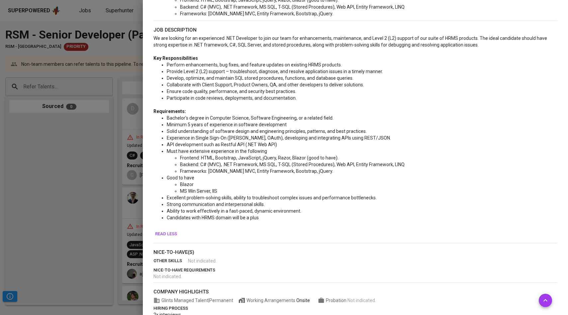
scroll to position [229, 0]
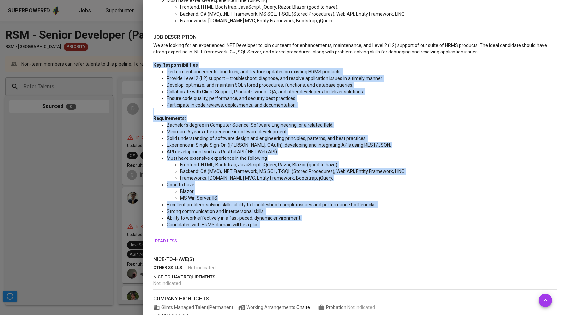
drag, startPoint x: 154, startPoint y: 65, endPoint x: 253, endPoint y: 228, distance: 190.7
click at [253, 229] on div "We are looking for an experienced .NET Developer to join our team for enhanceme…" at bounding box center [355, 138] width 404 height 193
copy div "Key Responsibilities Perform enhancements, bug fixes, and feature updates on ex…"
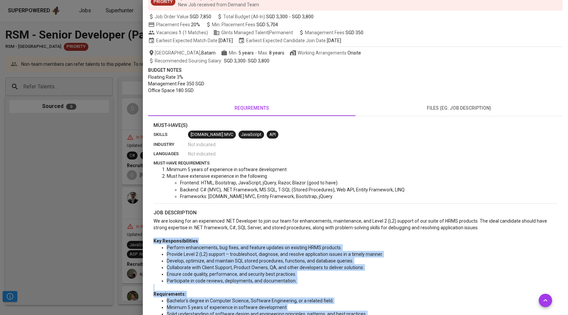
scroll to position [0, 0]
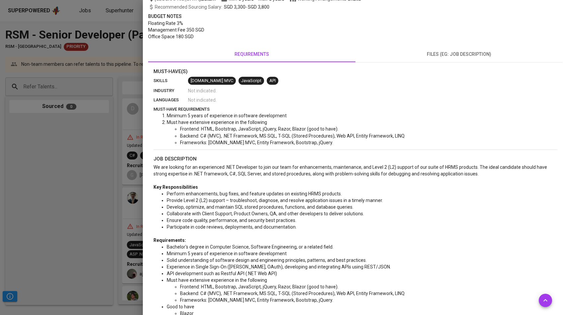
click at [227, 182] on p "﻿" at bounding box center [355, 180] width 404 height 7
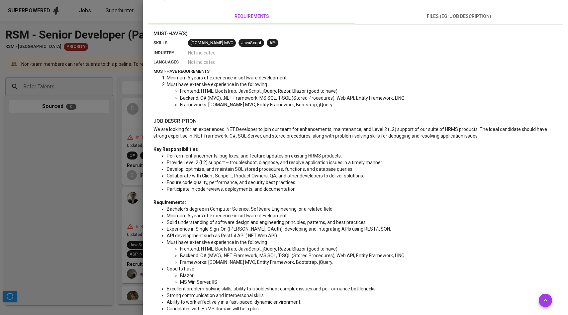
scroll to position [148, 0]
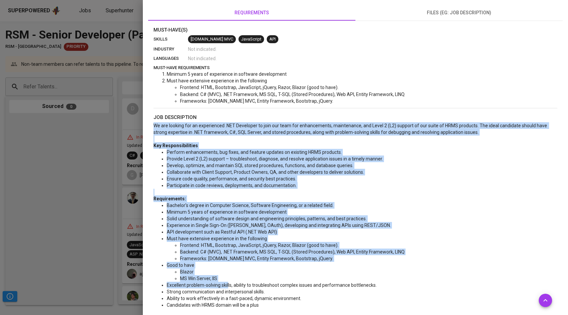
drag, startPoint x: 152, startPoint y: 124, endPoint x: 228, endPoint y: 282, distance: 175.0
click at [228, 282] on div "Must-Have(s) skills ASP.NET MVC JavaScript API industry Not indicated . languag…" at bounding box center [355, 235] width 414 height 419
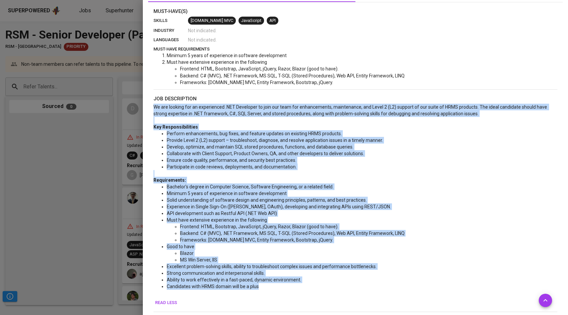
drag, startPoint x: 263, startPoint y: 284, endPoint x: 152, endPoint y: 107, distance: 209.5
click at [152, 107] on div "Must-Have(s) skills ASP.NET MVC JavaScript API industry Not indicated . languag…" at bounding box center [355, 217] width 414 height 419
copy div "We are looking for an experienced .NET Developer to join our team for enhanceme…"
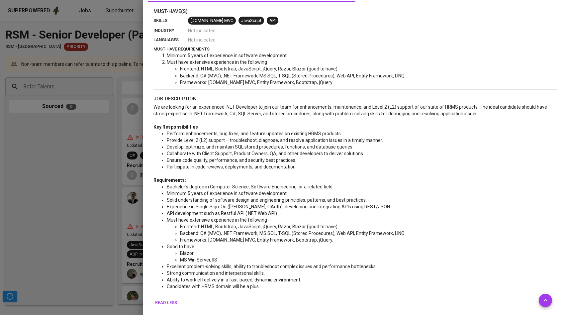
click at [102, 127] on div at bounding box center [284, 157] width 568 height 315
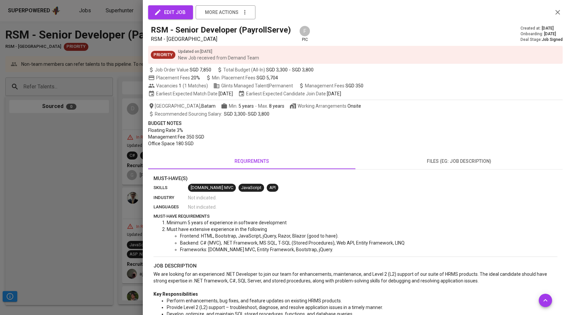
click at [113, 117] on div at bounding box center [284, 157] width 568 height 315
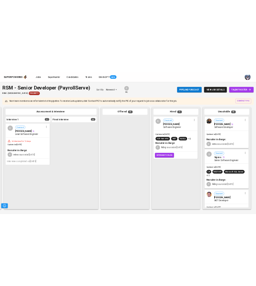
scroll to position [0, 222]
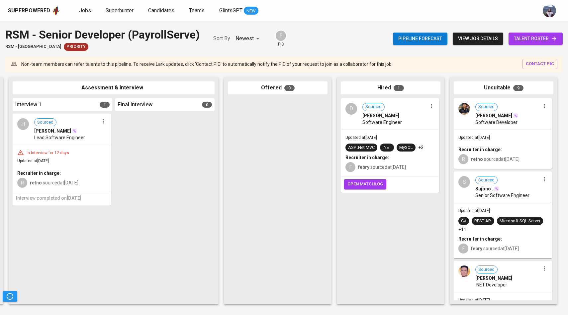
click at [477, 44] on button "view job details" at bounding box center [477, 39] width 50 height 12
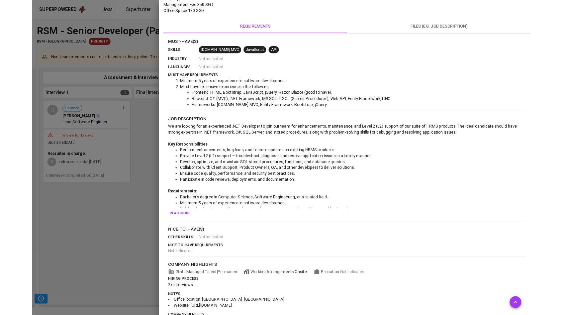
scroll to position [100, 0]
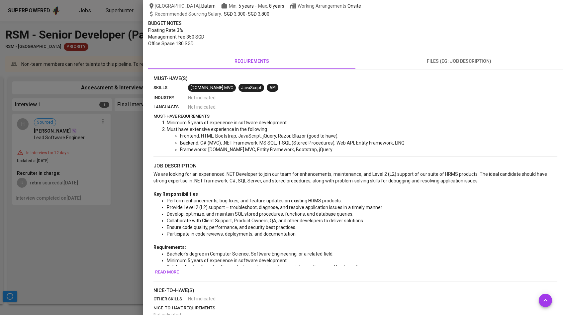
click at [116, 93] on div at bounding box center [284, 157] width 568 height 315
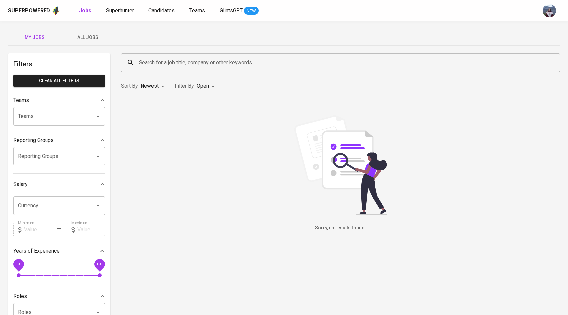
click at [128, 11] on span "Superhunter" at bounding box center [120, 10] width 28 height 6
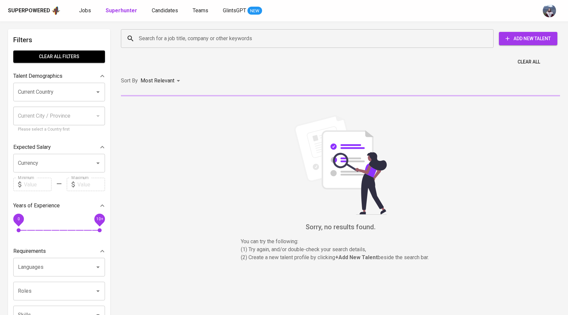
click at [159, 36] on input "Search for a job title, company or other keywords" at bounding box center [308, 38] width 343 height 13
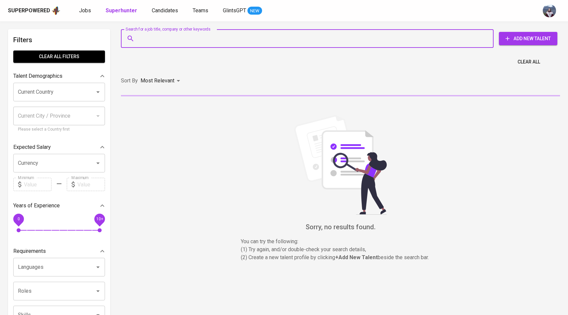
paste input "[EMAIL_ADDRESS][DOMAIN_NAME]"
type input "[EMAIL_ADDRESS][DOMAIN_NAME]"
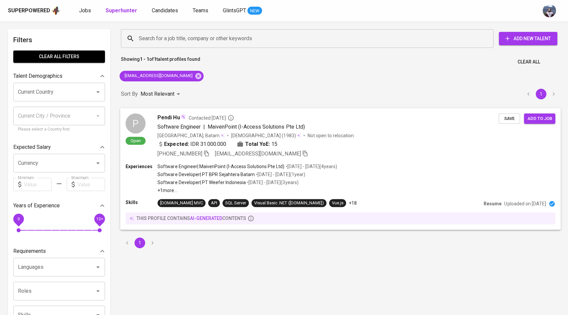
click at [134, 134] on div "Open" at bounding box center [135, 139] width 20 height 11
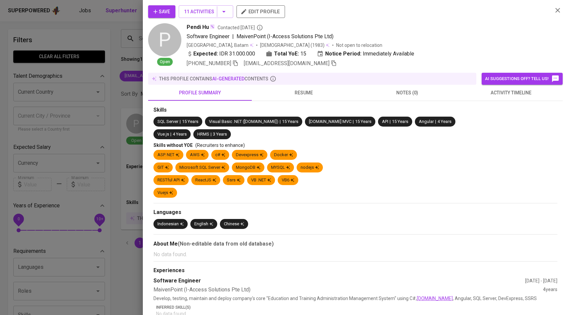
click at [504, 97] on button "activity timeline" at bounding box center [511, 93] width 104 height 16
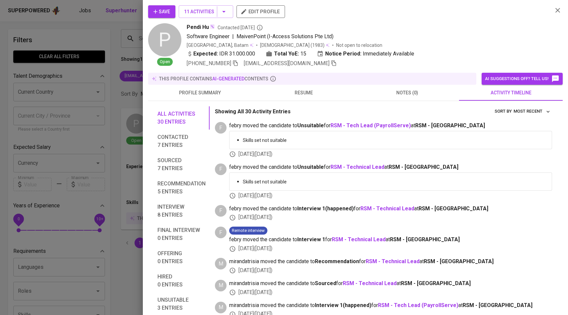
click at [127, 161] on div at bounding box center [284, 157] width 568 height 315
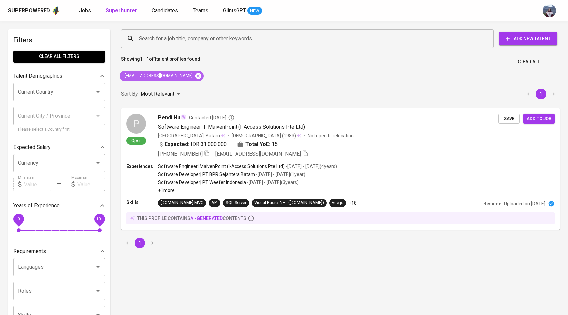
click at [195, 77] on icon at bounding box center [198, 75] width 7 height 7
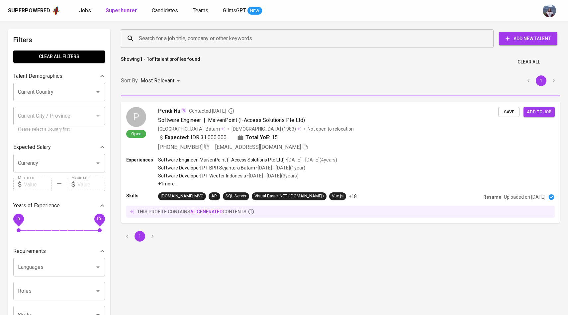
click at [191, 42] on input "Search for a job title, company or other keywords" at bounding box center [308, 38] width 343 height 13
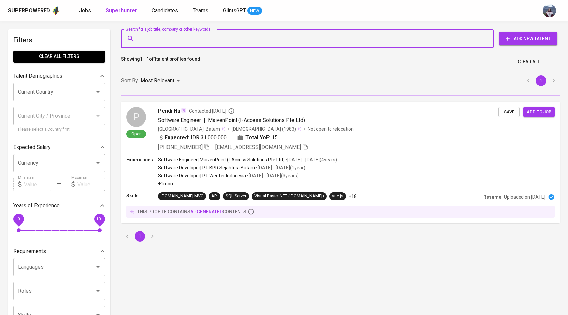
paste input "[EMAIL_ADDRESS][DOMAIN_NAME]"
type input "[EMAIL_ADDRESS][DOMAIN_NAME]"
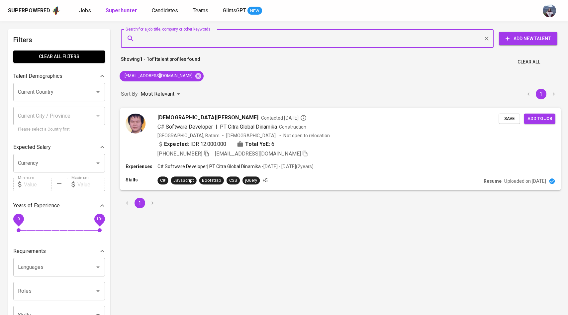
click at [136, 130] on img at bounding box center [135, 123] width 20 height 20
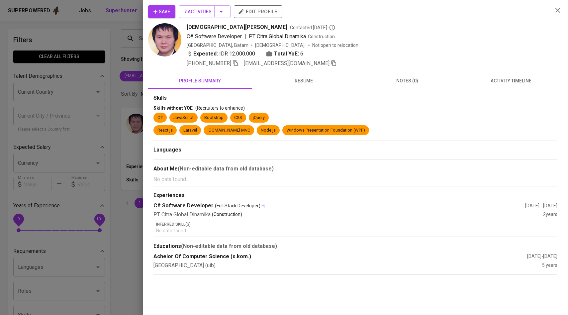
click at [504, 74] on button "activity timeline" at bounding box center [511, 81] width 104 height 16
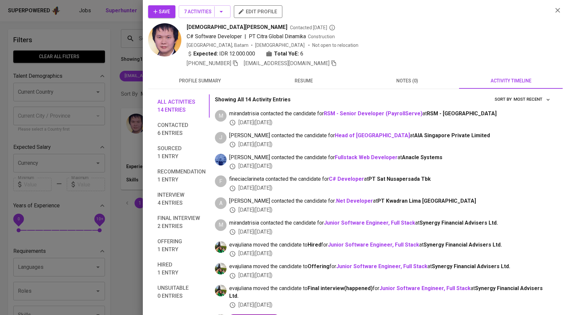
click at [81, 53] on div at bounding box center [284, 157] width 568 height 315
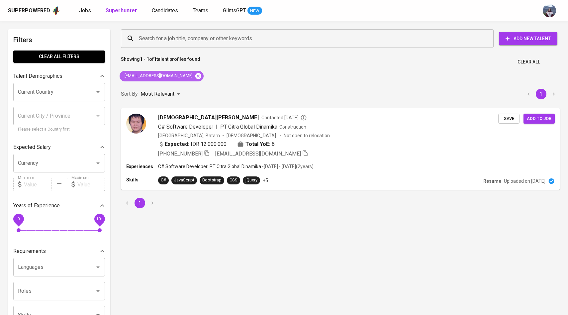
click at [195, 76] on icon at bounding box center [198, 75] width 7 height 7
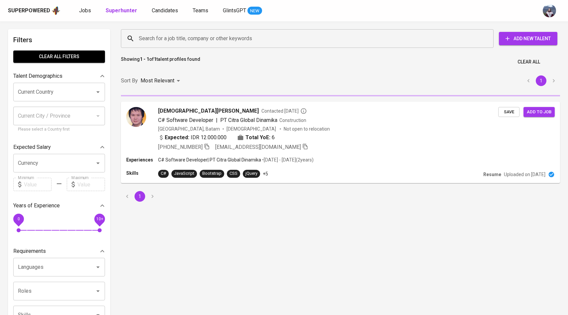
click at [203, 38] on input "Search for a job title, company or other keywords" at bounding box center [308, 38] width 343 height 13
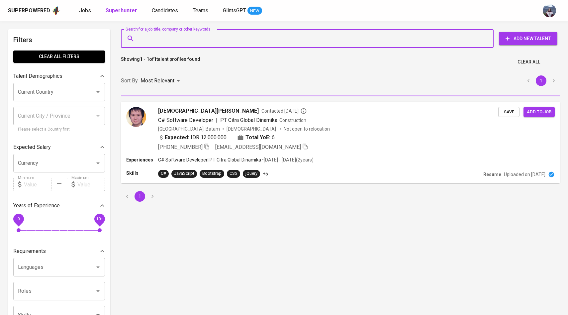
paste input "[EMAIL_ADDRESS][DOMAIN_NAME]"
type input "[EMAIL_ADDRESS][DOMAIN_NAME]"
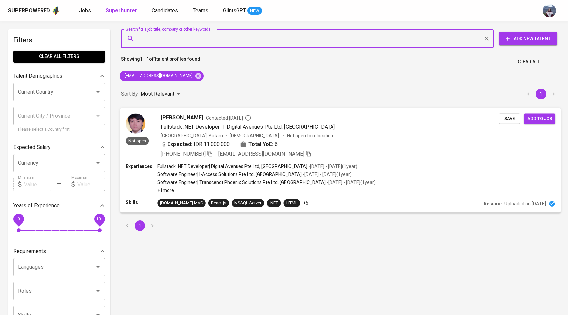
click at [150, 129] on div "Not open [PERSON_NAME] Contacted [DATE] Fullstack .NET Developer | Digital Aven…" at bounding box center [311, 135] width 373 height 44
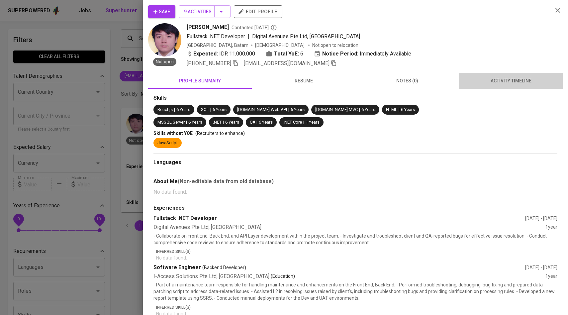
click at [516, 77] on span "activity timeline" at bounding box center [511, 81] width 96 height 8
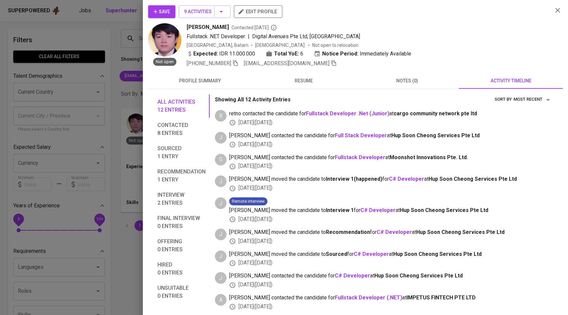
click at [107, 85] on div at bounding box center [284, 157] width 568 height 315
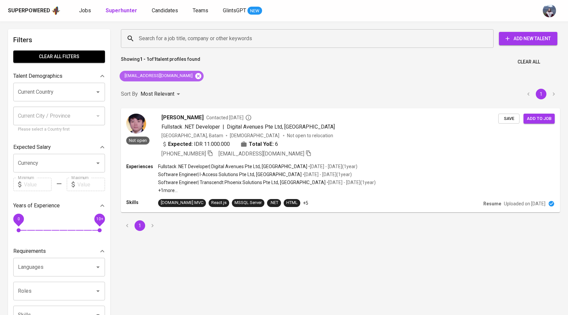
click at [195, 77] on icon at bounding box center [198, 76] width 6 height 6
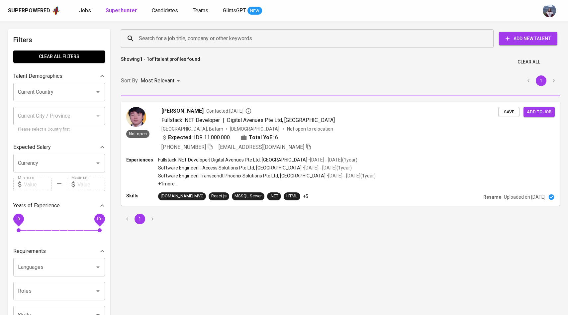
click at [207, 42] on input "Search for a job title, company or other keywords" at bounding box center [308, 38] width 343 height 13
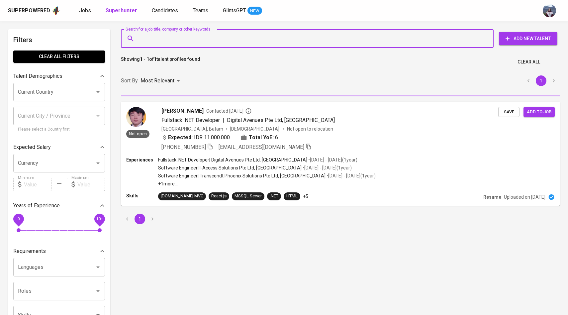
paste input "[EMAIL_ADDRESS][DOMAIN_NAME]"
type input "[EMAIL_ADDRESS][DOMAIN_NAME]"
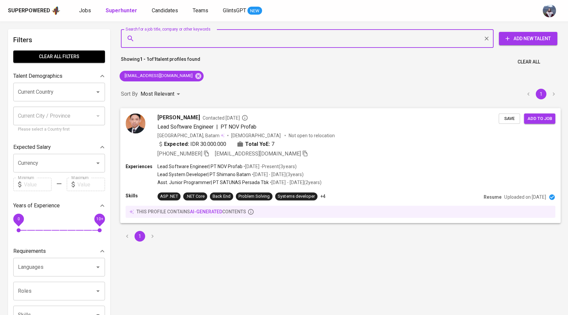
click at [126, 122] on img at bounding box center [135, 123] width 20 height 20
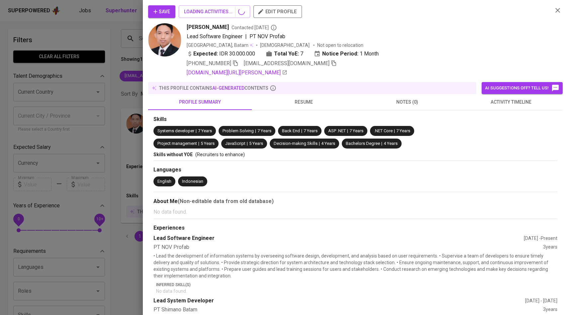
click at [520, 107] on button "activity timeline" at bounding box center [511, 102] width 104 height 16
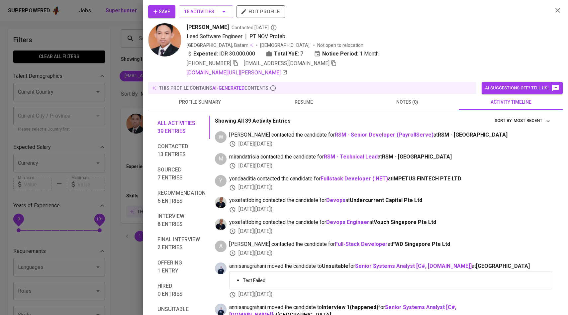
click at [73, 60] on div at bounding box center [284, 157] width 568 height 315
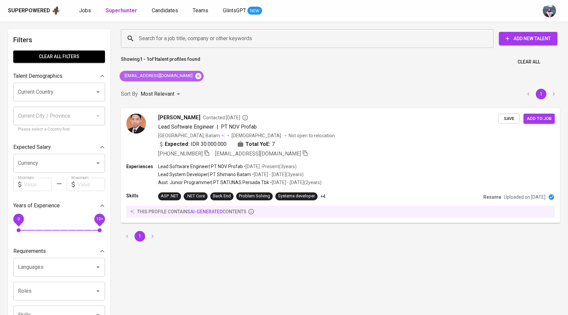
click at [195, 74] on icon at bounding box center [198, 76] width 6 height 6
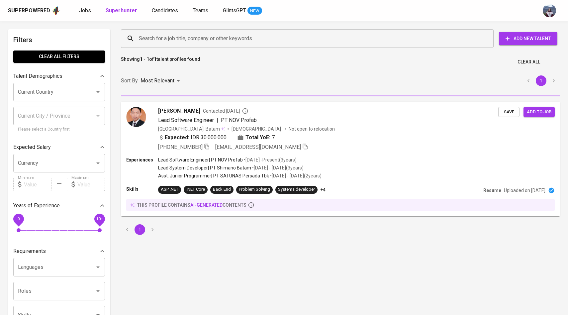
click at [193, 43] on input "Search for a job title, company or other keywords" at bounding box center [308, 38] width 343 height 13
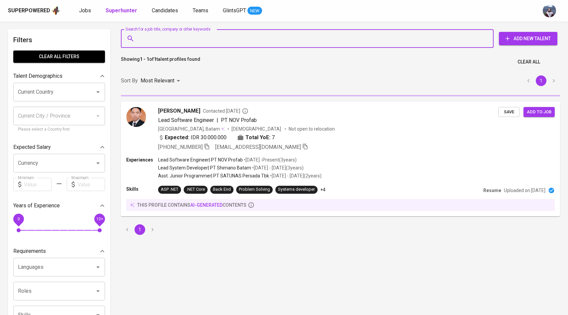
paste input "[EMAIL_ADDRESS][DOMAIN_NAME]"
type input "[EMAIL_ADDRESS][DOMAIN_NAME]"
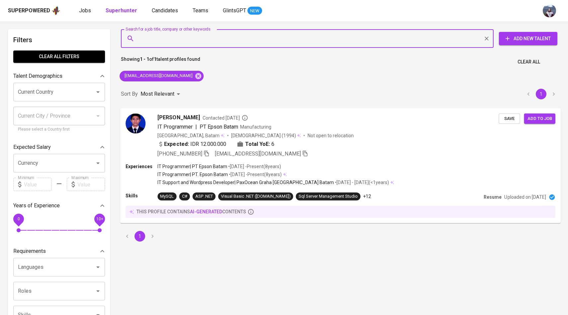
click at [133, 128] on img at bounding box center [135, 123] width 20 height 20
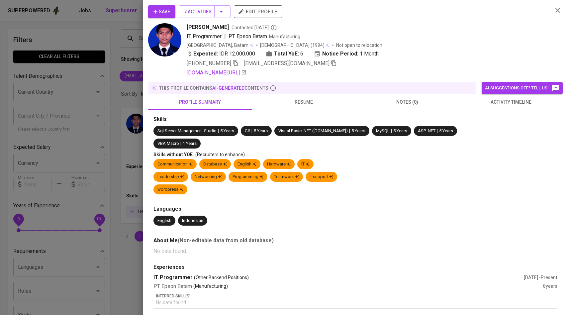
click at [502, 101] on span "activity timeline" at bounding box center [511, 102] width 96 height 8
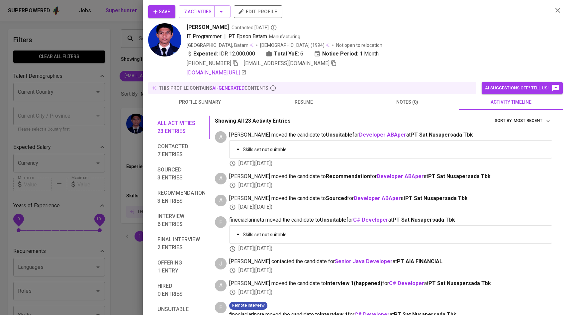
click at [166, 11] on span "Save" at bounding box center [161, 12] width 17 height 8
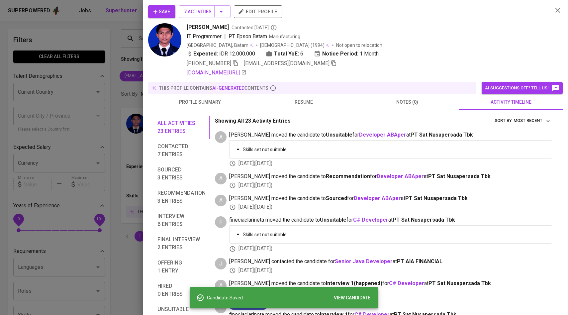
click at [106, 77] on div at bounding box center [284, 157] width 568 height 315
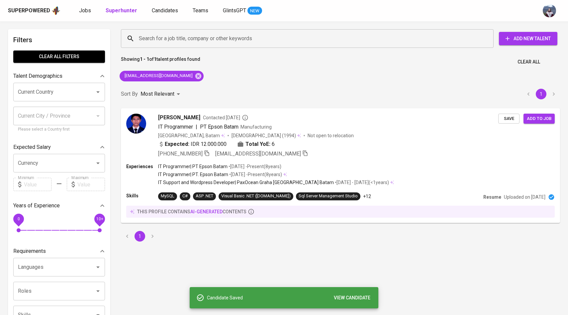
click at [160, 4] on div "Superpowered Jobs Superhunter Candidates Teams GlintsGPT NEW" at bounding box center [284, 10] width 568 height 21
click at [160, 8] on span "Candidates" at bounding box center [165, 10] width 26 height 6
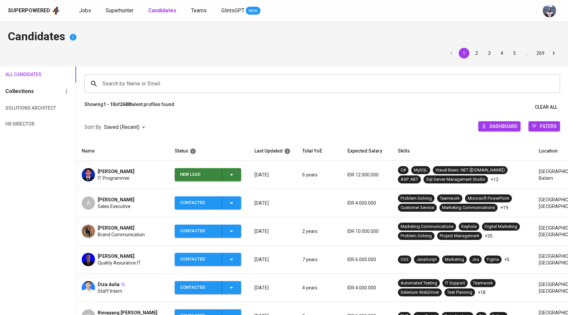
scroll to position [2, 0]
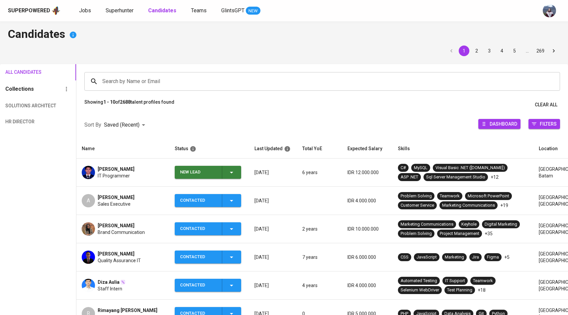
click at [231, 174] on icon "button" at bounding box center [231, 172] width 8 height 8
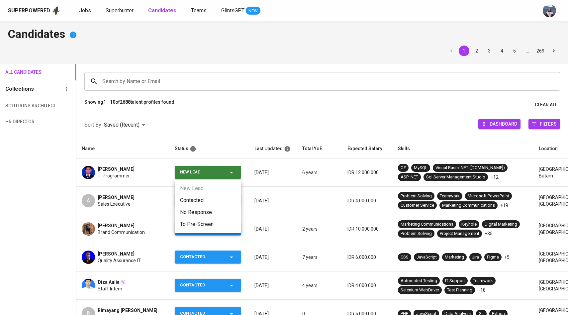
click at [198, 197] on li "Contacted" at bounding box center [208, 200] width 66 height 12
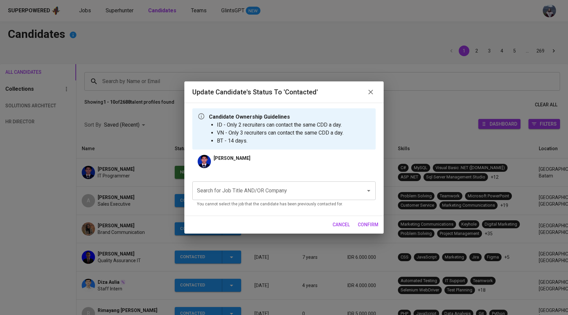
click at [222, 190] on input "Search for Job Title AND/OR Company" at bounding box center [274, 190] width 159 height 13
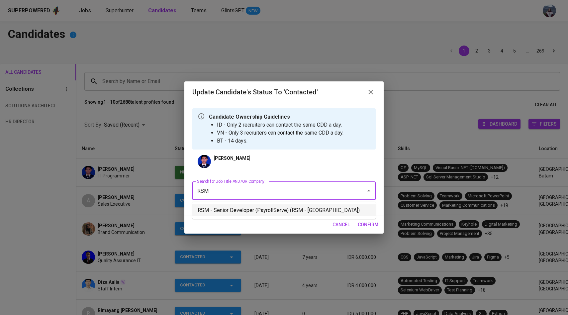
click at [230, 207] on li "RSM - Senior Developer (PayrollServe) (RSM - Singapore)" at bounding box center [283, 210] width 183 height 12
type input "RSM"
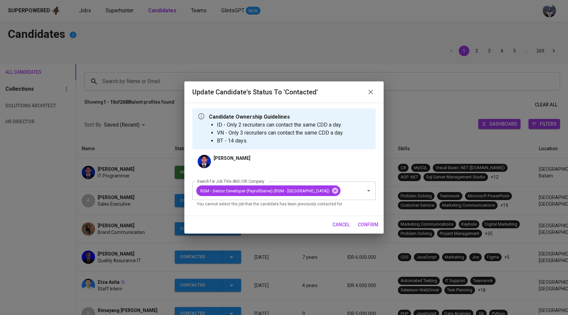
click at [368, 221] on span "confirm" at bounding box center [368, 224] width 21 height 8
